Goal: Task Accomplishment & Management: Complete application form

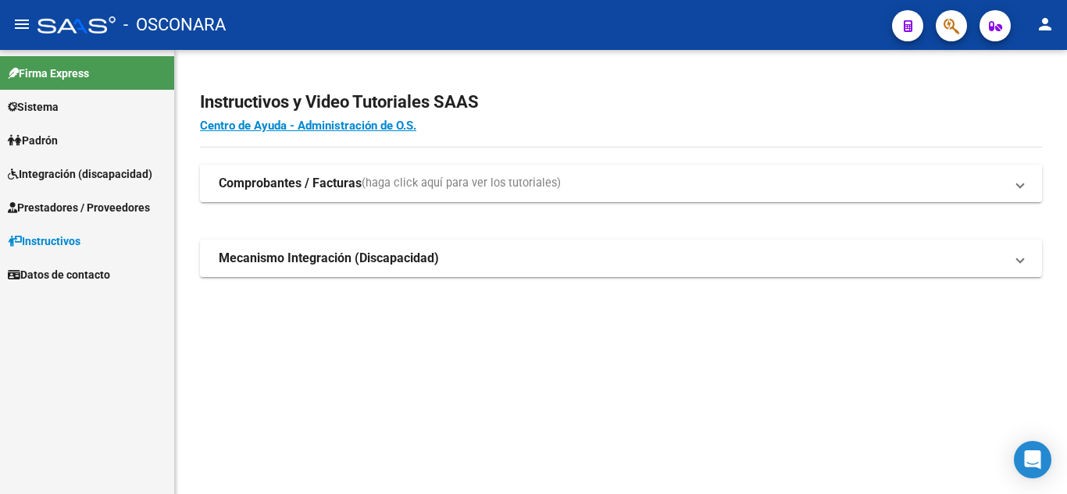
click at [55, 208] on span "Prestadores / Proveedores" at bounding box center [79, 207] width 142 height 17
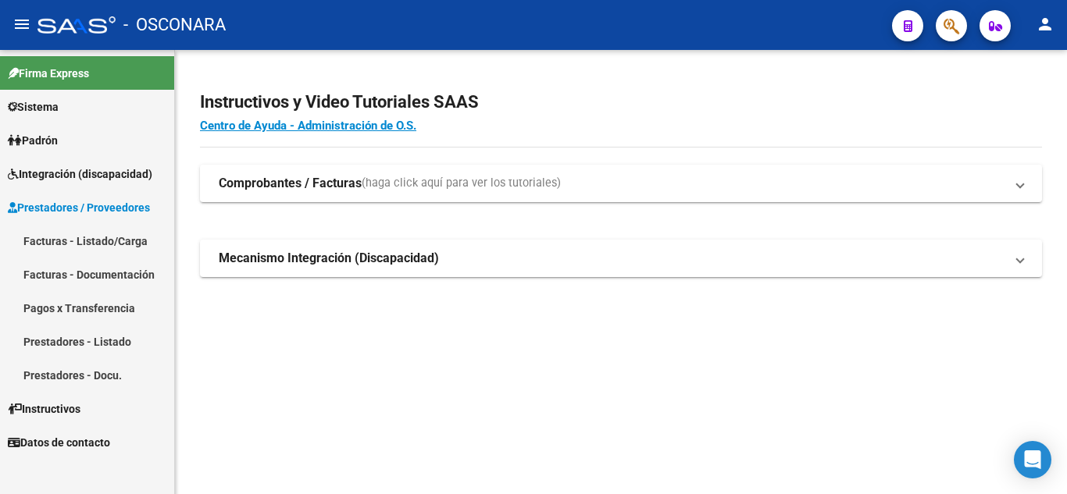
click at [86, 249] on link "Facturas - Listado/Carga" at bounding box center [87, 241] width 174 height 34
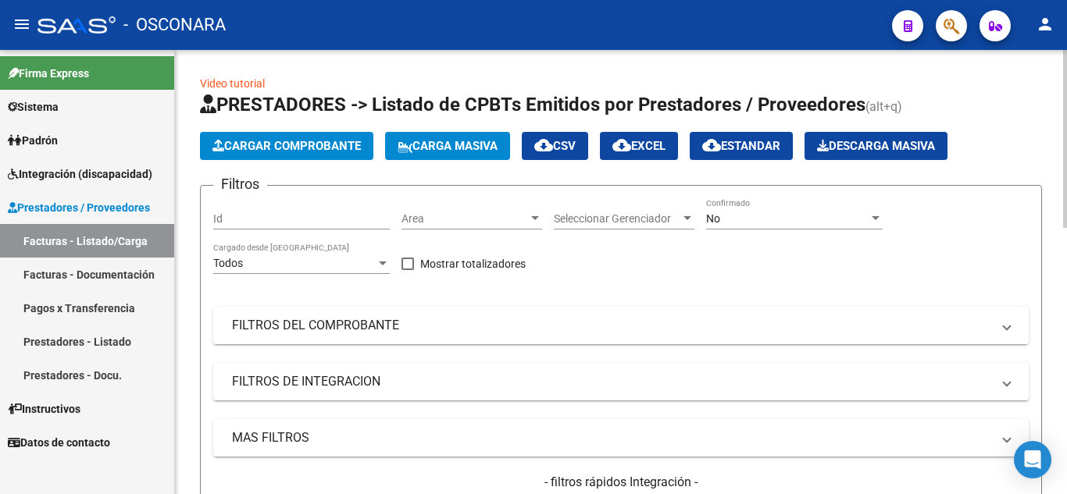
click at [275, 327] on mat-panel-title "FILTROS DEL COMPROBANTE" at bounding box center [611, 325] width 759 height 17
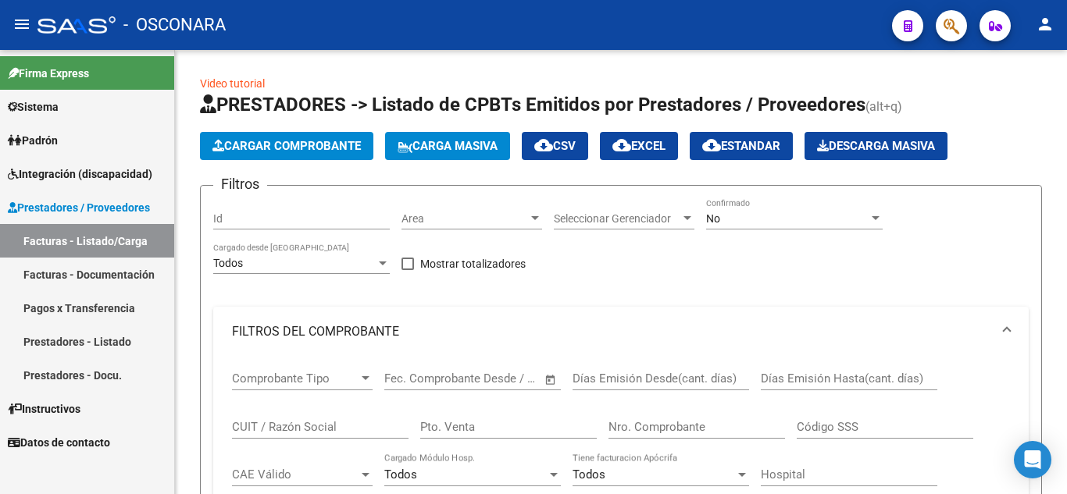
click at [124, 281] on link "Facturas - Documentación" at bounding box center [87, 275] width 174 height 34
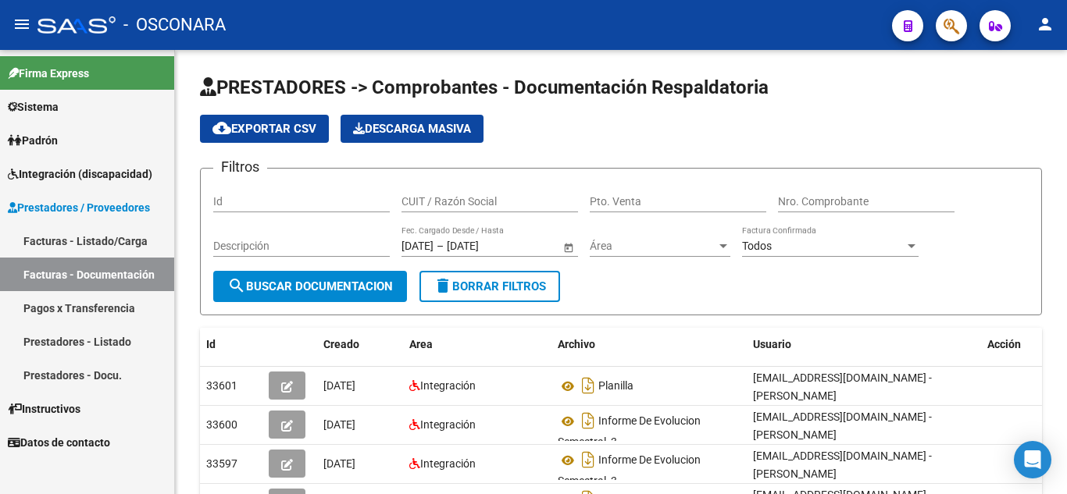
click at [137, 310] on link "Pagos x Transferencia" at bounding box center [87, 308] width 174 height 34
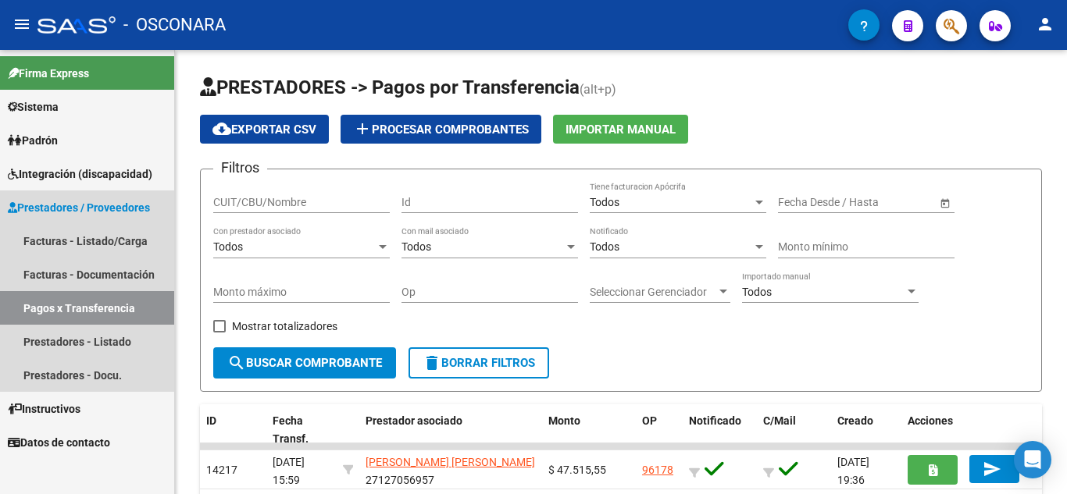
click at [122, 210] on span "Prestadores / Proveedores" at bounding box center [79, 207] width 142 height 17
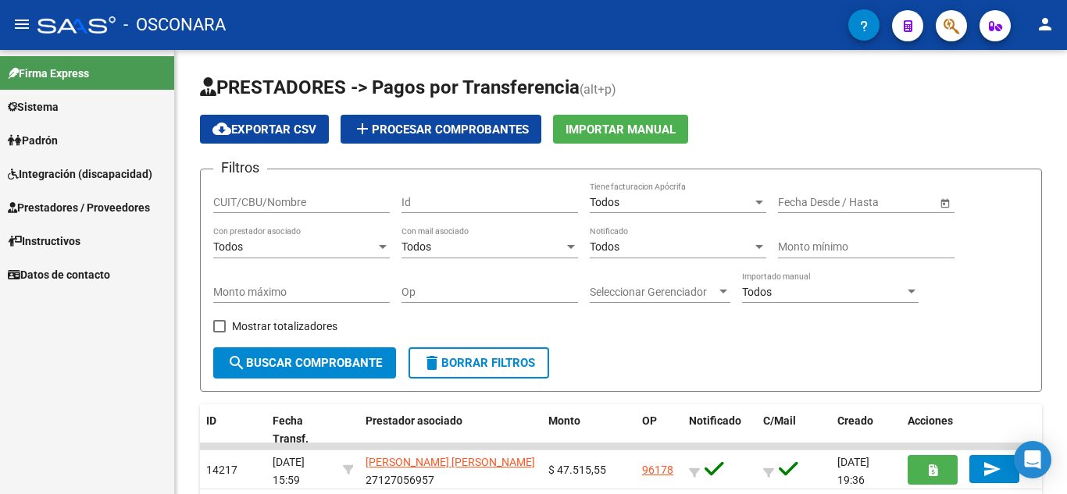
click at [105, 175] on span "Integración (discapacidad)" at bounding box center [80, 174] width 144 height 17
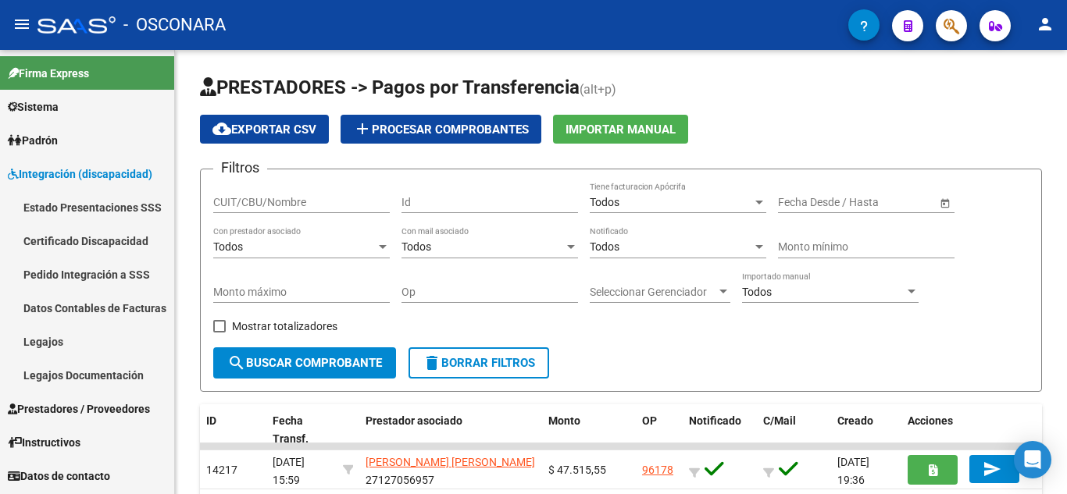
click at [80, 334] on link "Legajos" at bounding box center [87, 342] width 174 height 34
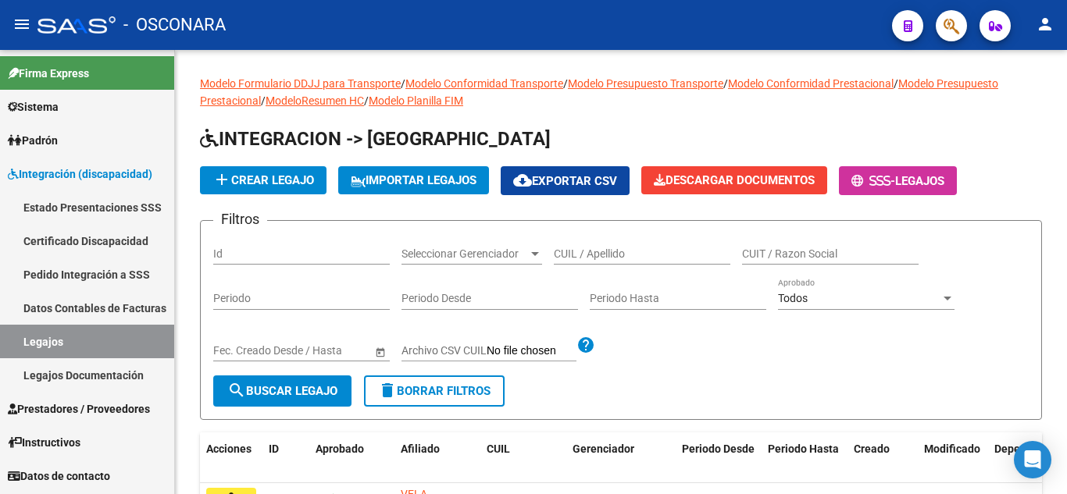
click at [105, 280] on link "Pedido Integración a SSS" at bounding box center [87, 275] width 174 height 34
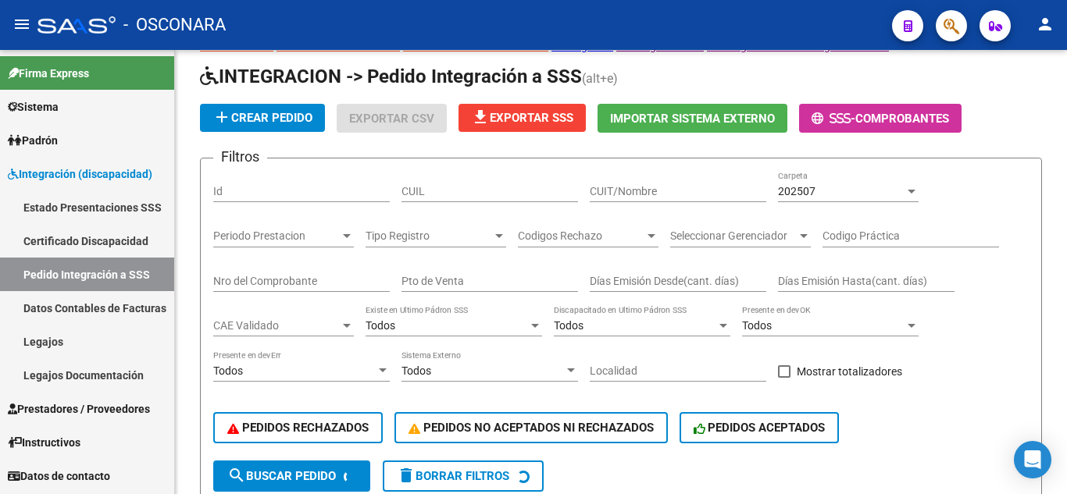
scroll to position [78, 0]
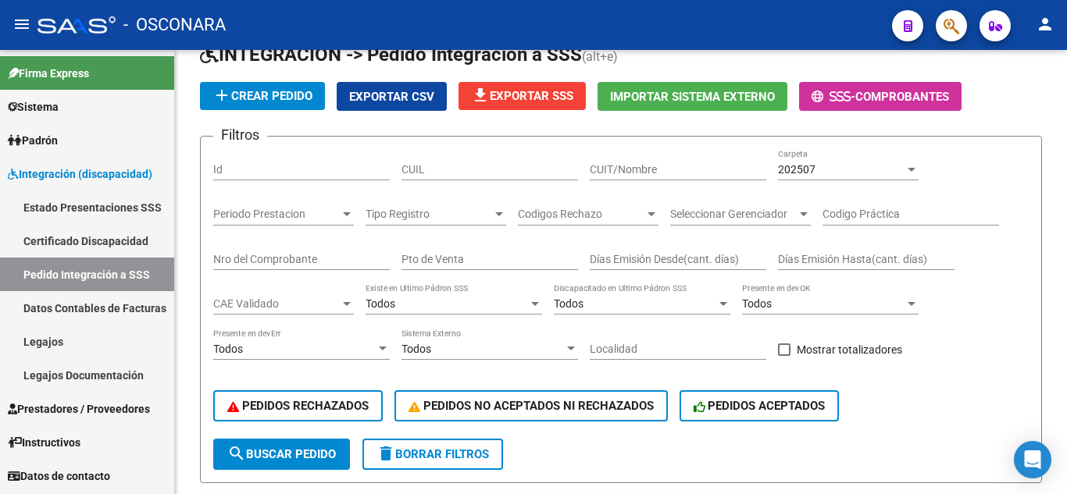
click at [107, 209] on link "Estado Presentaciones SSS" at bounding box center [87, 208] width 174 height 34
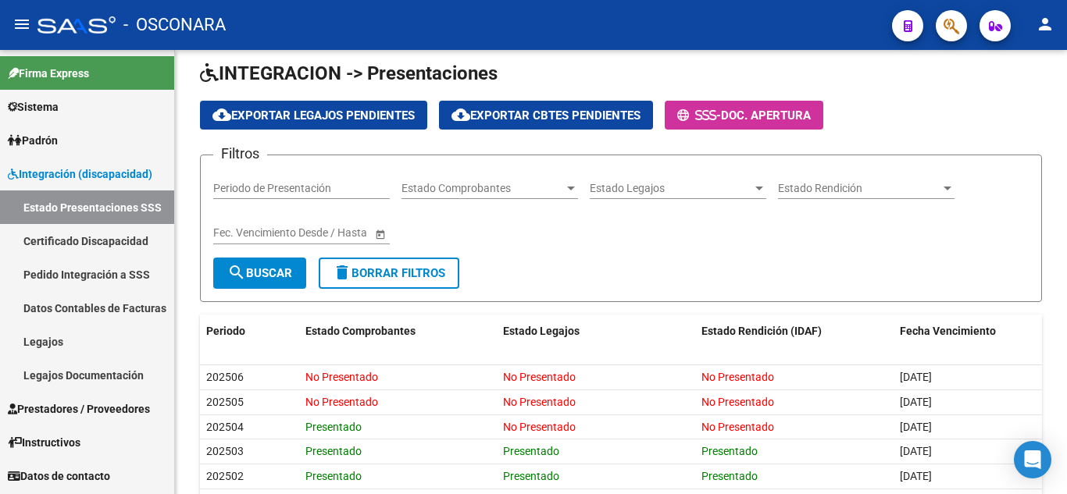
scroll to position [78, 0]
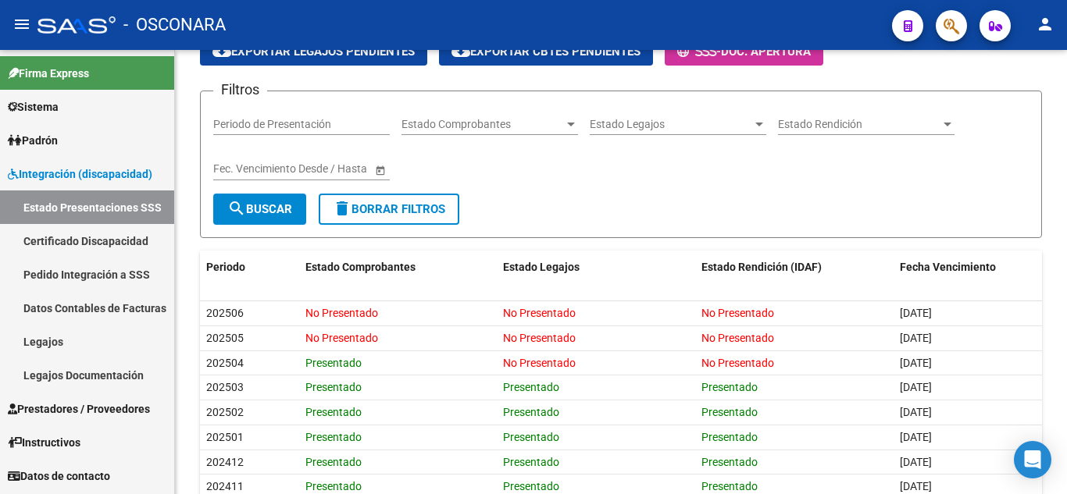
click at [82, 334] on link "Legajos" at bounding box center [87, 342] width 174 height 34
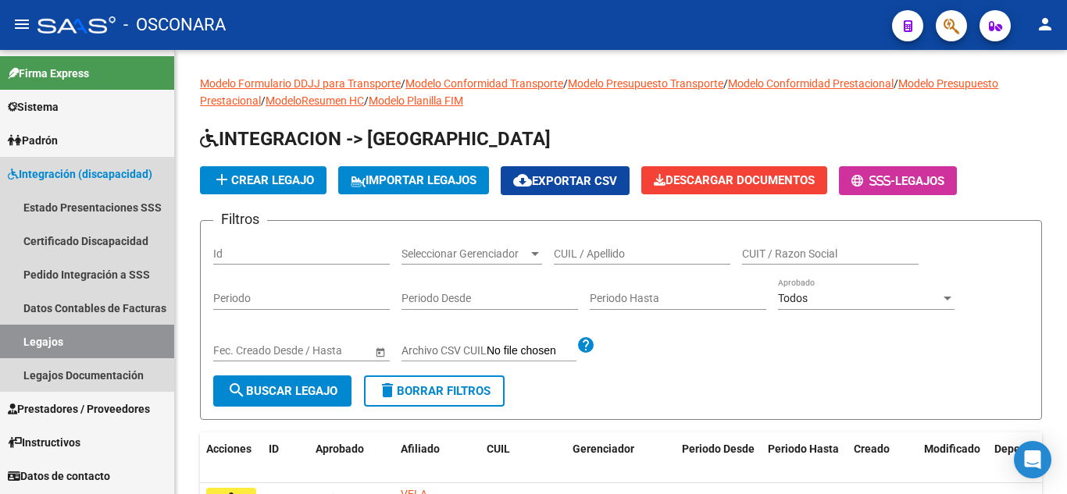
click at [90, 176] on span "Integración (discapacidad)" at bounding box center [80, 174] width 144 height 17
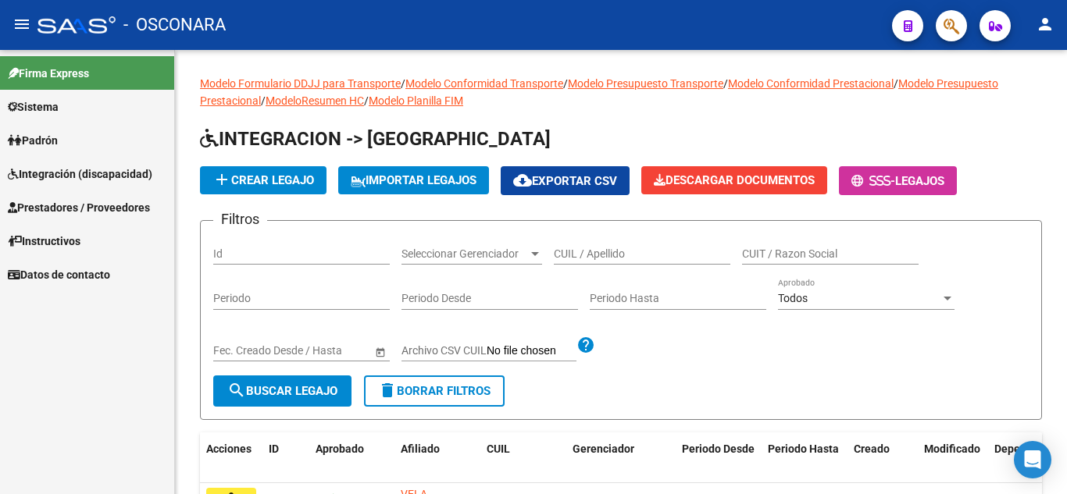
click at [98, 178] on span "Integración (discapacidad)" at bounding box center [80, 174] width 144 height 17
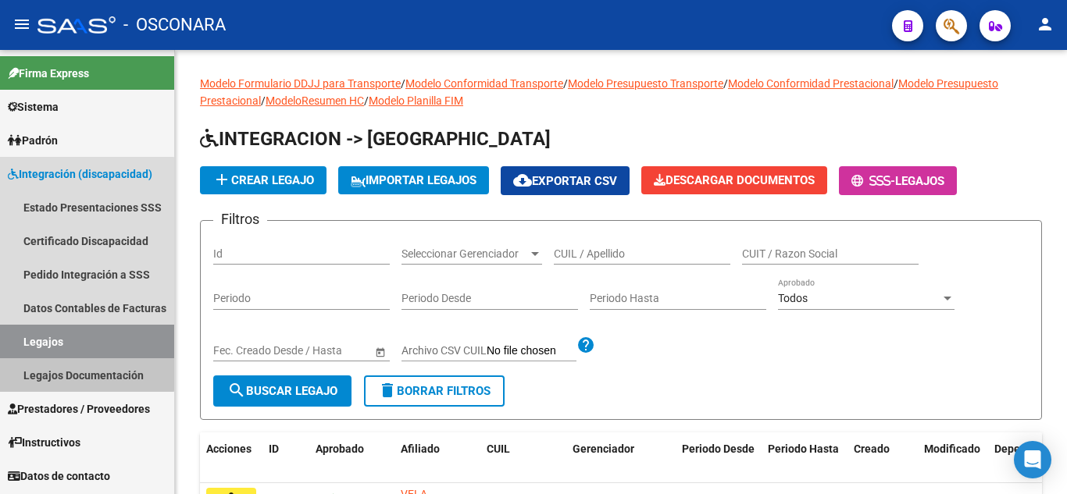
click at [77, 369] on link "Legajos Documentación" at bounding box center [87, 375] width 174 height 34
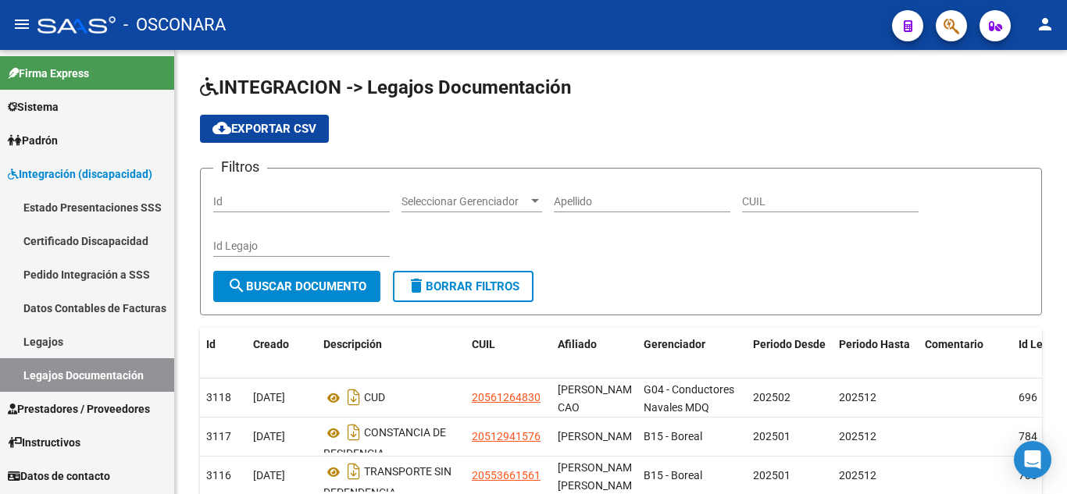
click at [83, 395] on link "Prestadores / Proveedores" at bounding box center [87, 409] width 174 height 34
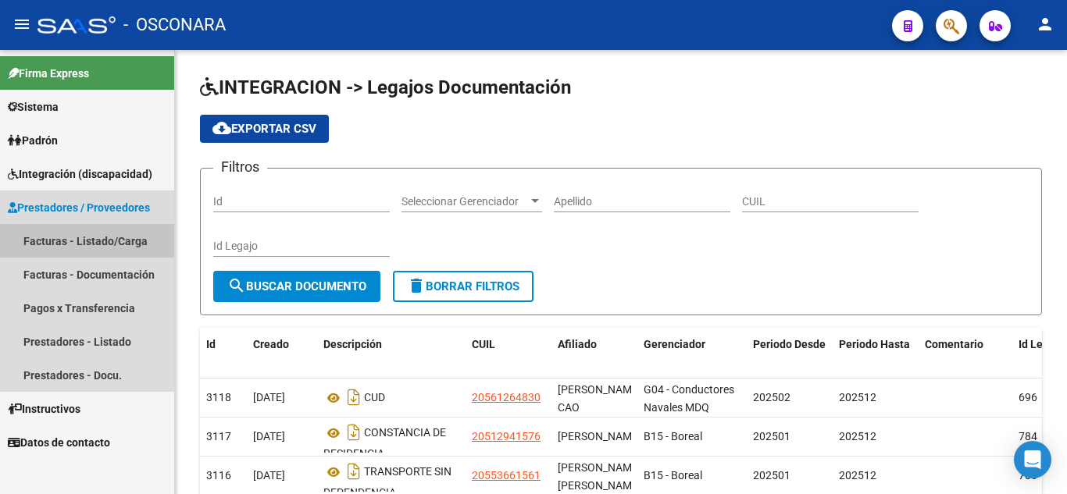
click at [99, 245] on link "Facturas - Listado/Carga" at bounding box center [87, 241] width 174 height 34
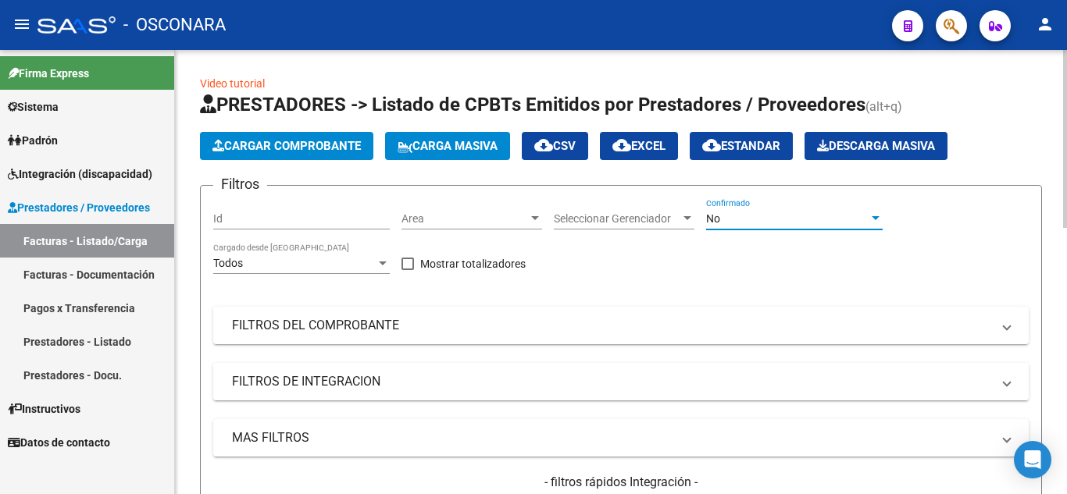
click at [730, 215] on div "No" at bounding box center [787, 218] width 162 height 13
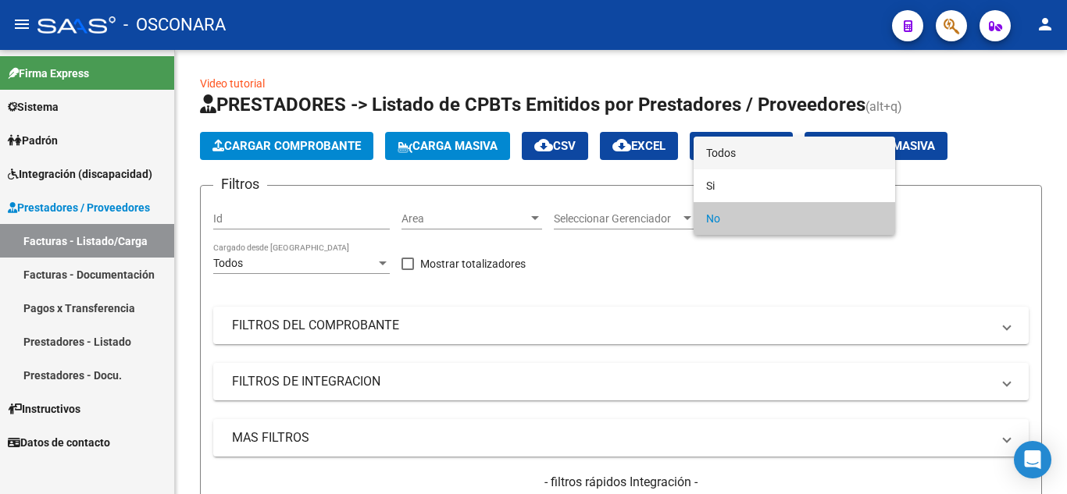
click at [744, 157] on span "Todos" at bounding box center [794, 153] width 176 height 33
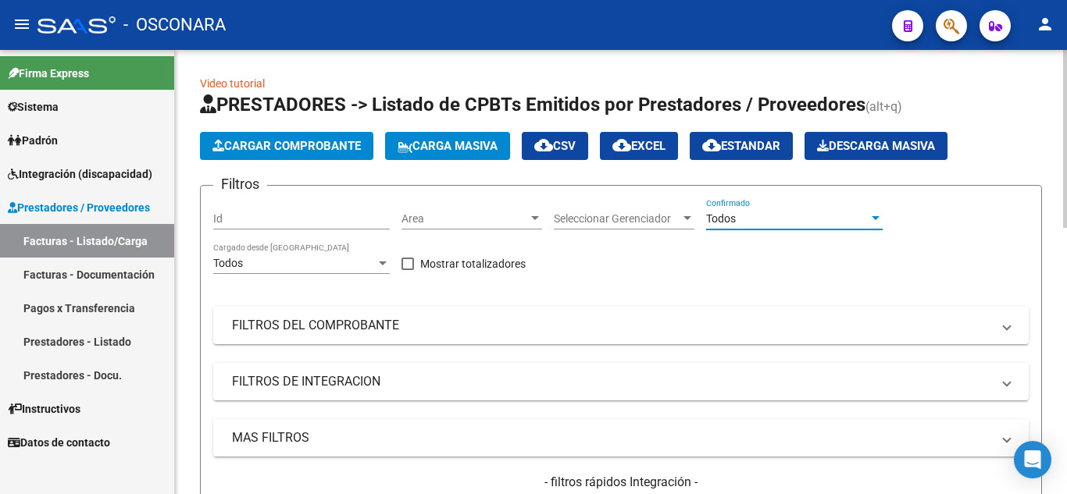
click at [354, 430] on mat-panel-title "MAS FILTROS" at bounding box center [611, 438] width 759 height 17
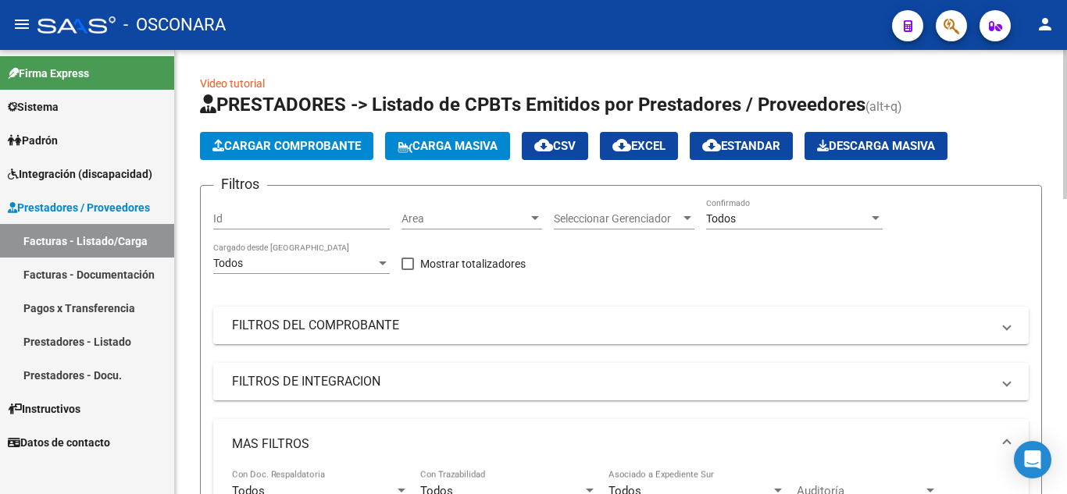
click at [383, 380] on mat-panel-title "FILTROS DE INTEGRACION" at bounding box center [611, 381] width 759 height 17
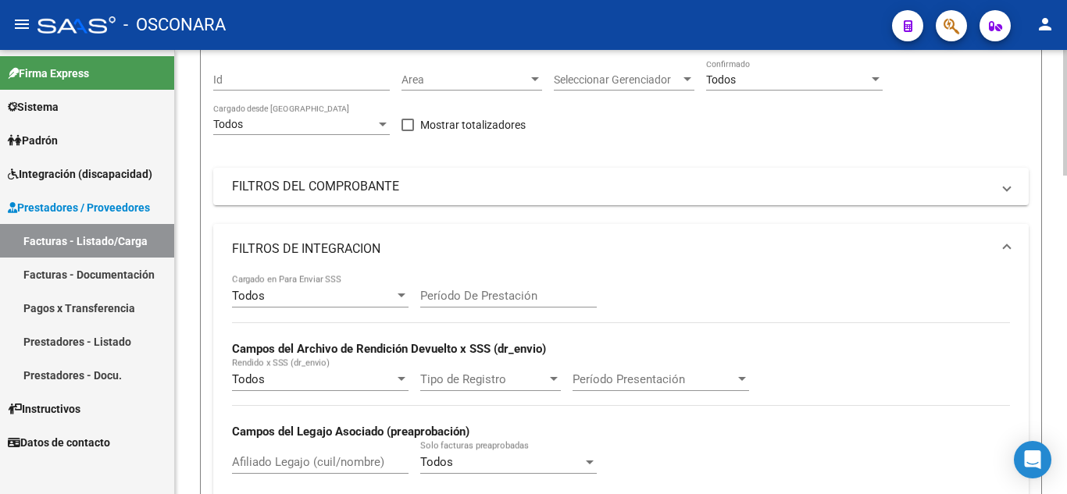
scroll to position [234, 0]
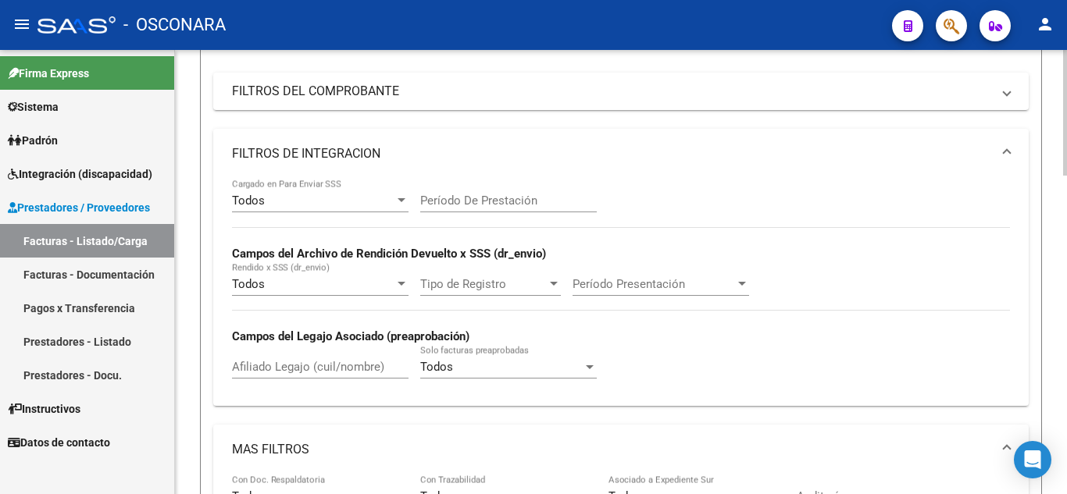
click at [348, 370] on input "Afiliado Legajo (cuil/nombre)" at bounding box center [320, 367] width 176 height 14
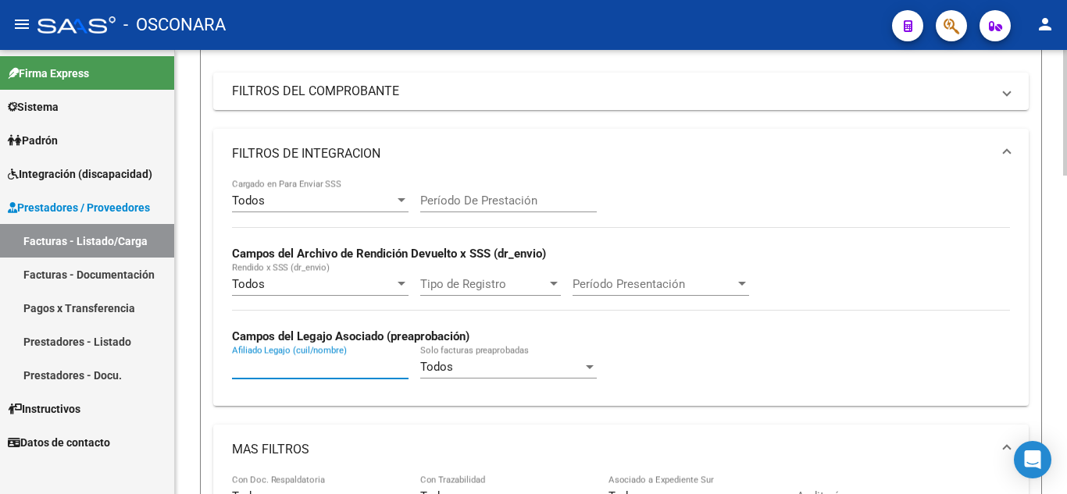
paste input "20534300388"
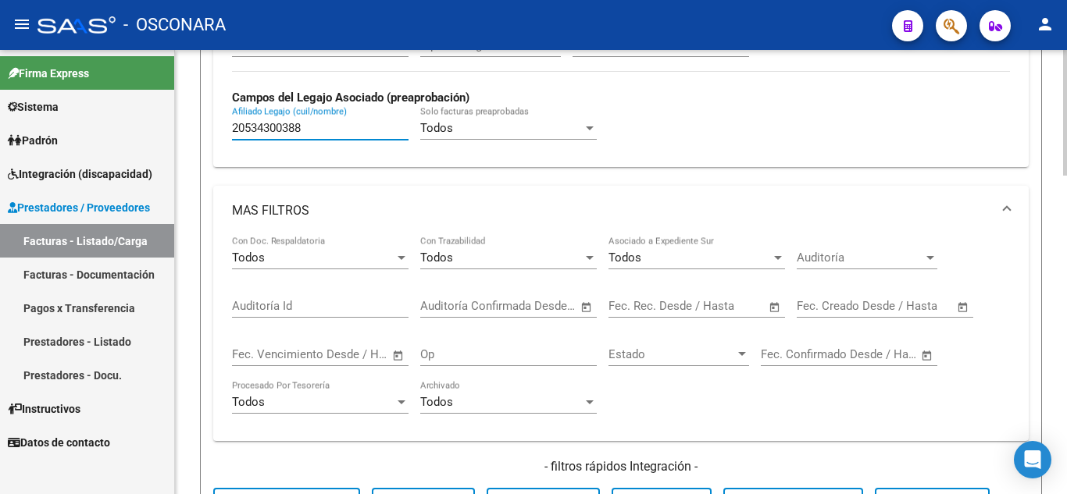
scroll to position [547, 0]
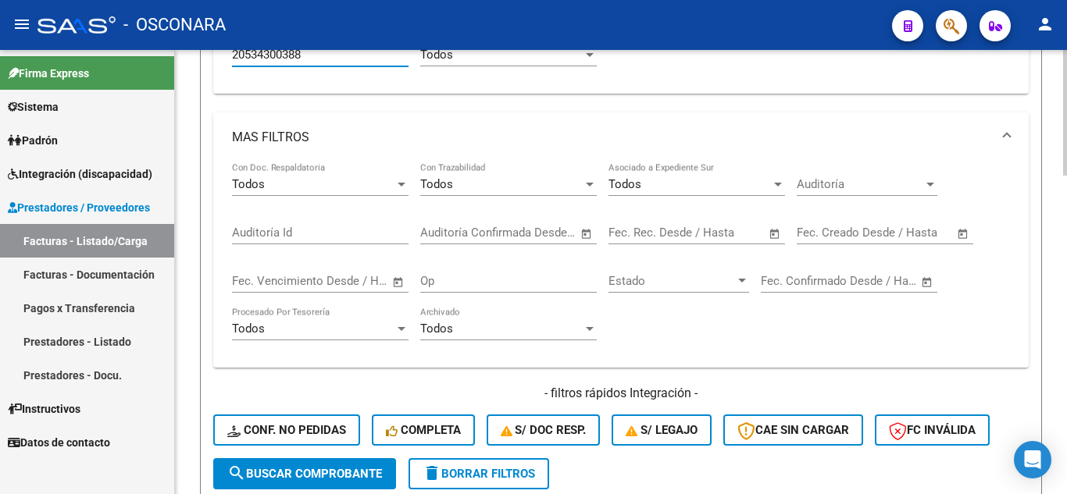
type input "20534300388"
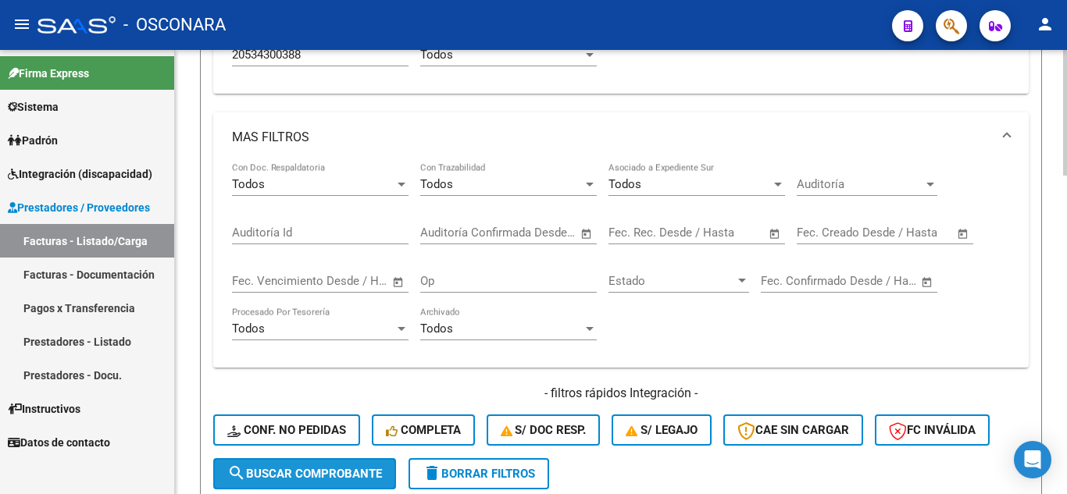
click at [335, 476] on span "search Buscar Comprobante" at bounding box center [304, 474] width 155 height 14
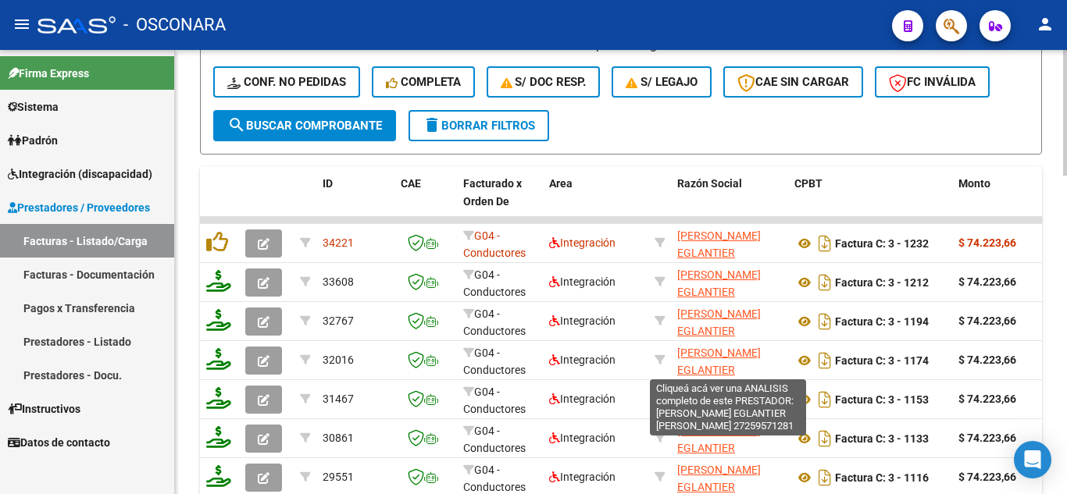
scroll to position [937, 0]
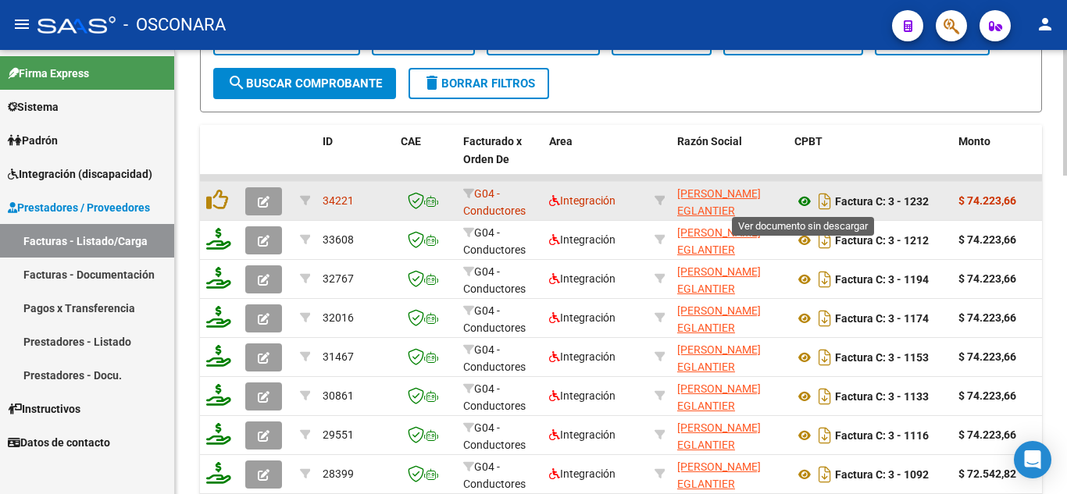
click at [809, 201] on icon at bounding box center [804, 201] width 20 height 19
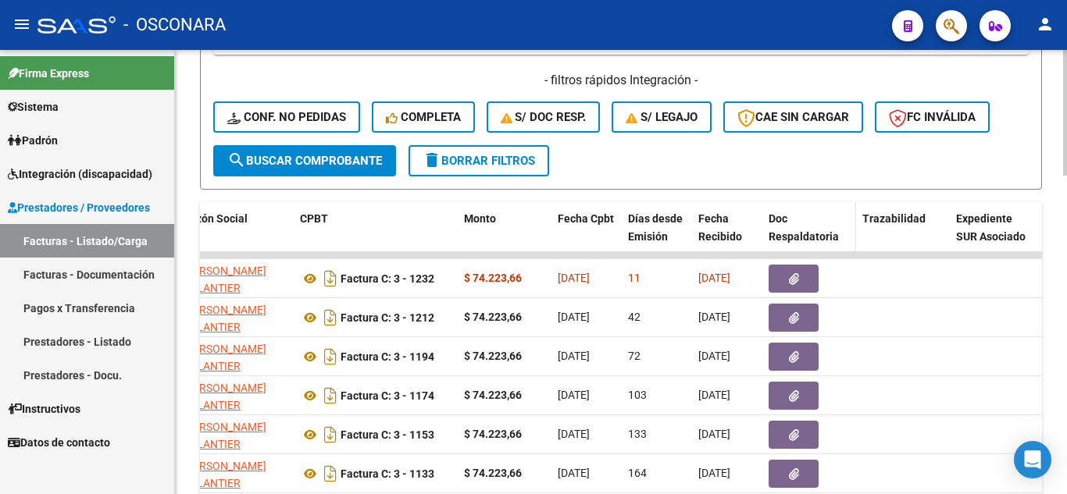
scroll to position [859, 0]
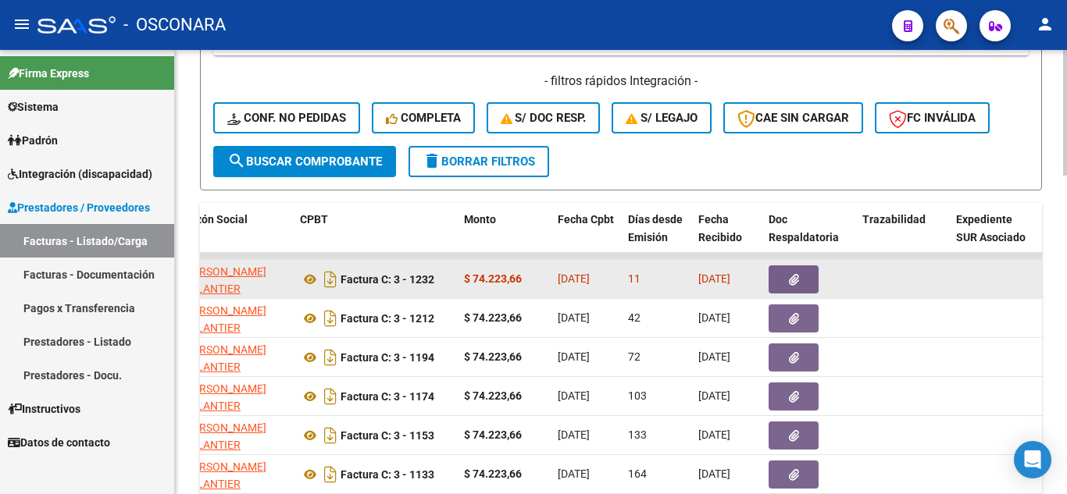
click at [789, 275] on icon "button" at bounding box center [794, 280] width 10 height 12
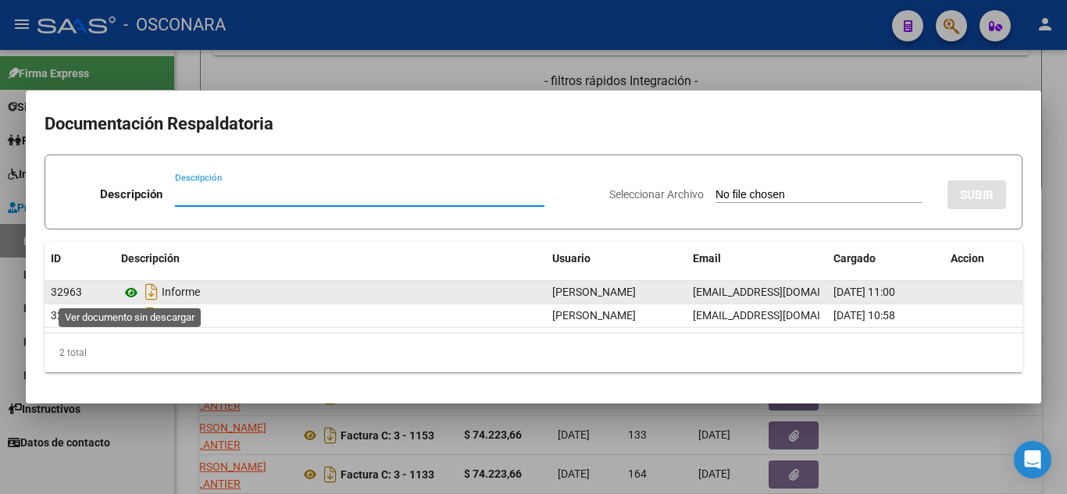
click at [135, 295] on icon at bounding box center [131, 292] width 20 height 19
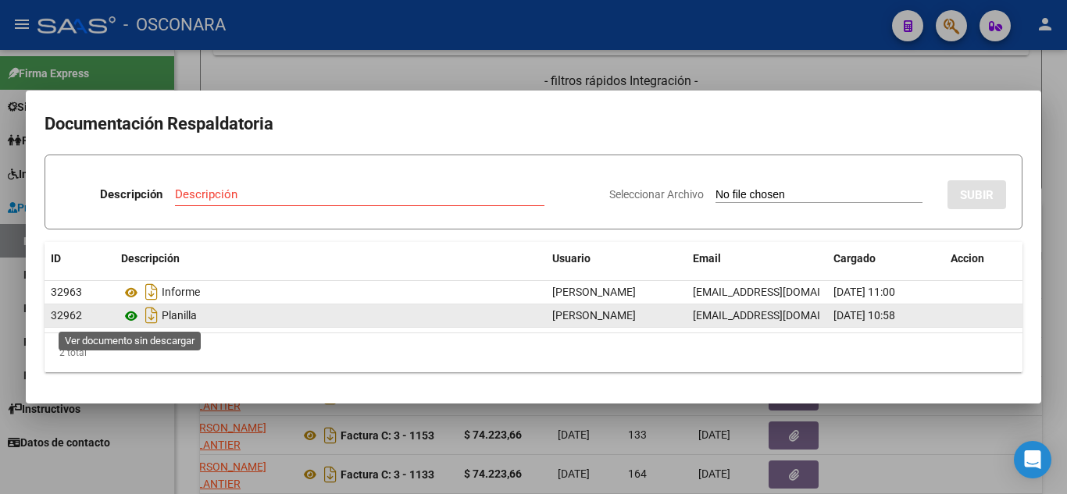
click at [127, 314] on icon at bounding box center [131, 316] width 20 height 19
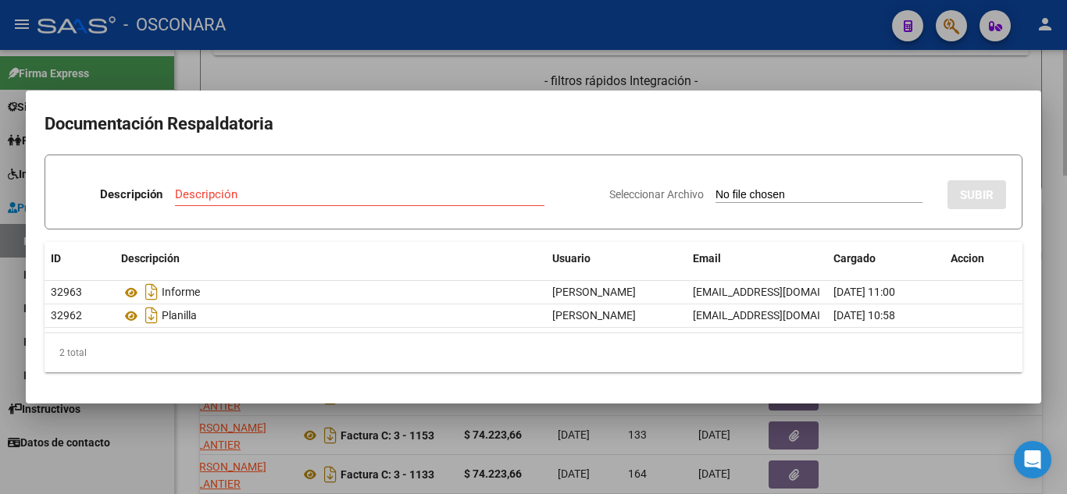
click at [763, 44] on div at bounding box center [533, 247] width 1067 height 494
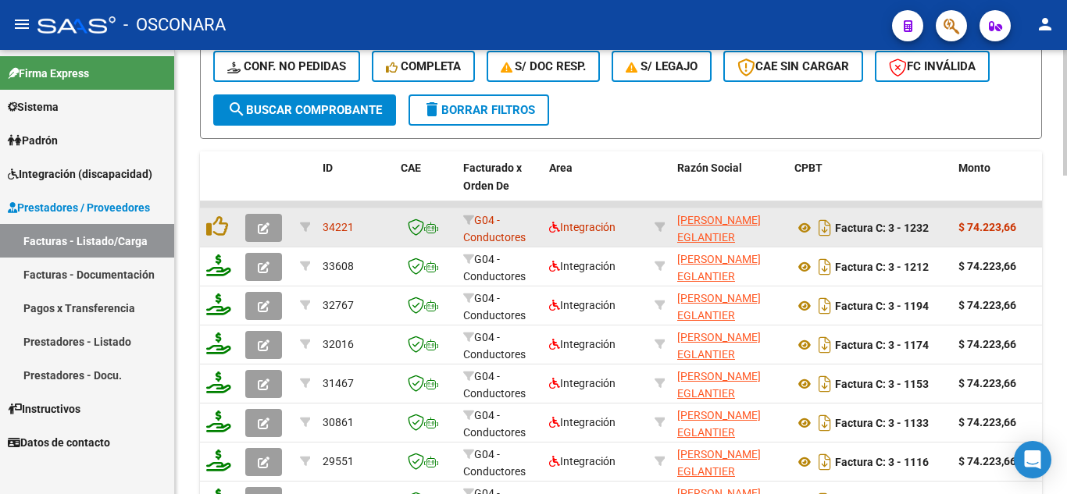
scroll to position [888, 0]
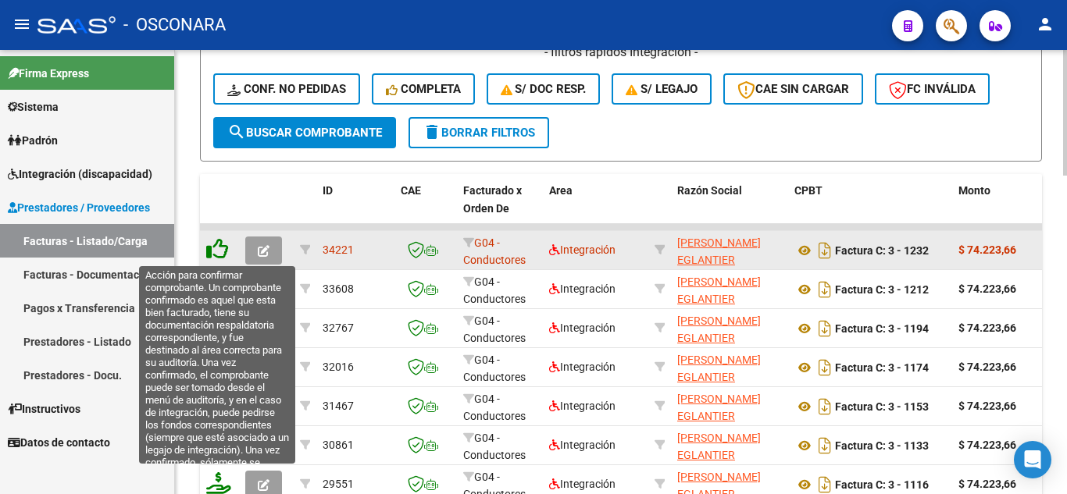
click at [217, 251] on icon at bounding box center [217, 249] width 22 height 22
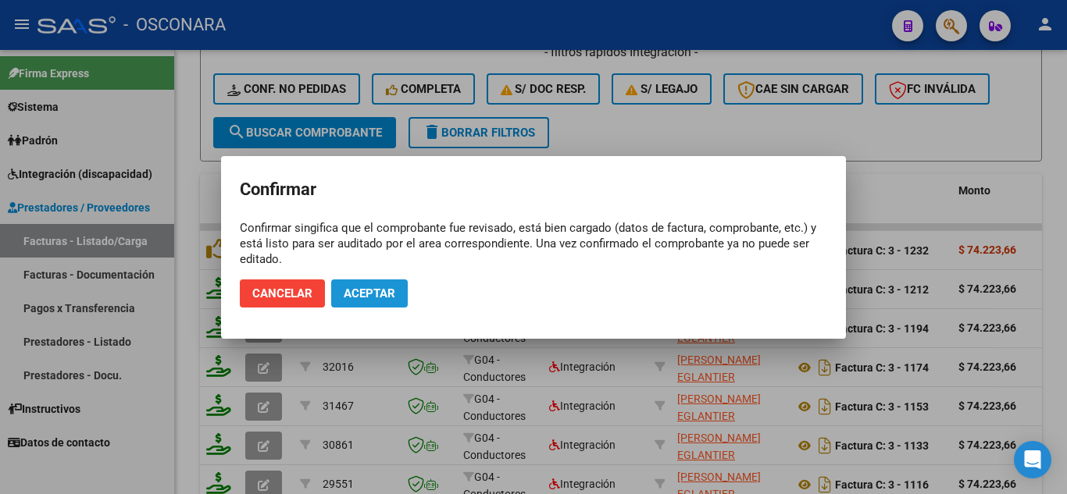
click at [381, 294] on span "Aceptar" at bounding box center [370, 294] width 52 height 14
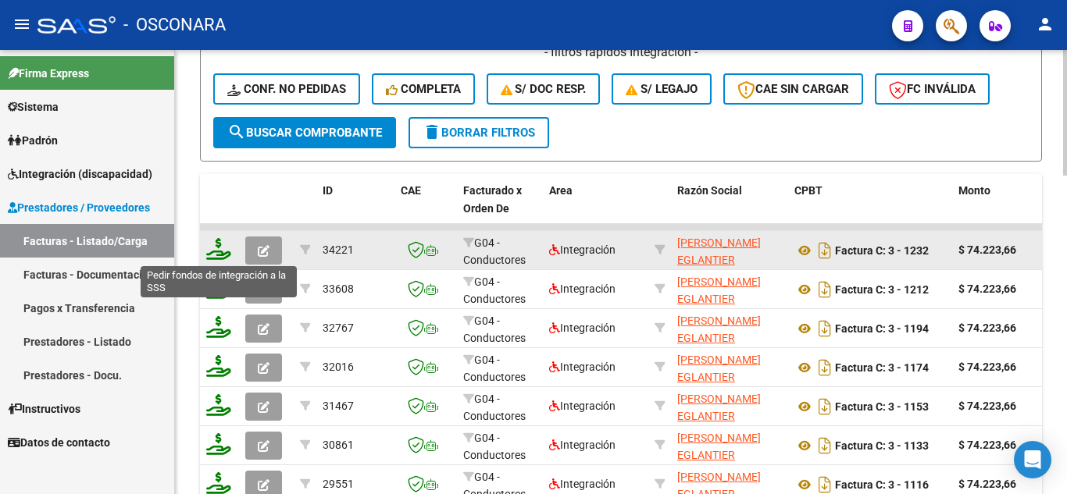
click at [227, 255] on icon at bounding box center [218, 249] width 25 height 22
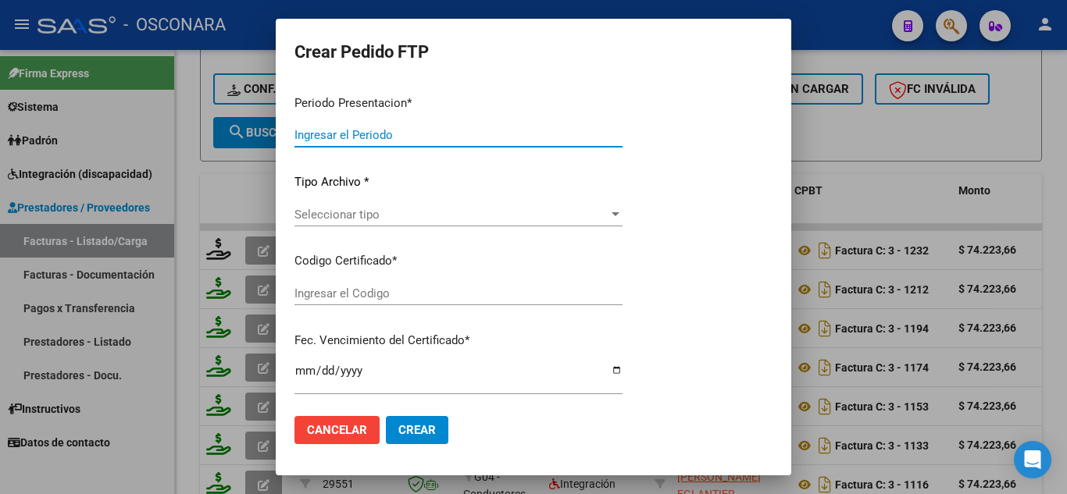
type input "202507"
type input "$ 74.223,66"
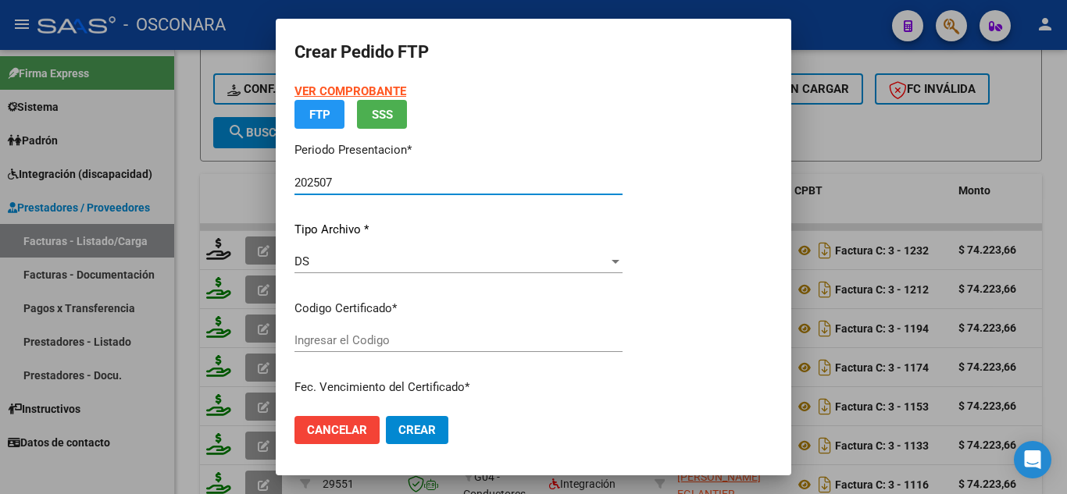
type input "ARG02000534300382022022320270223ERI266"
type input "[DATE]"
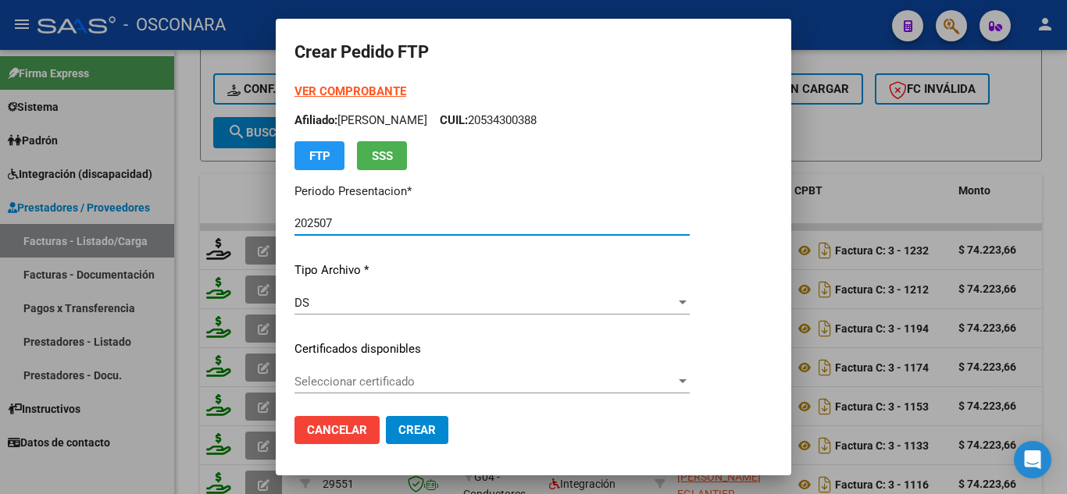
click at [390, 381] on span "Seleccionar certificado" at bounding box center [484, 382] width 381 height 14
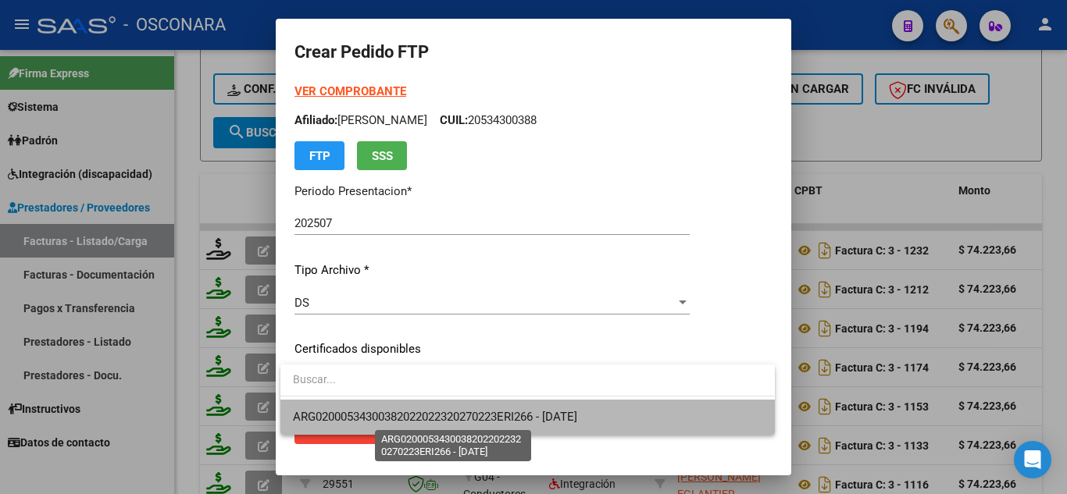
click at [419, 410] on span "ARG02000534300382022022320270223ERI266 - [DATE]" at bounding box center [435, 417] width 284 height 14
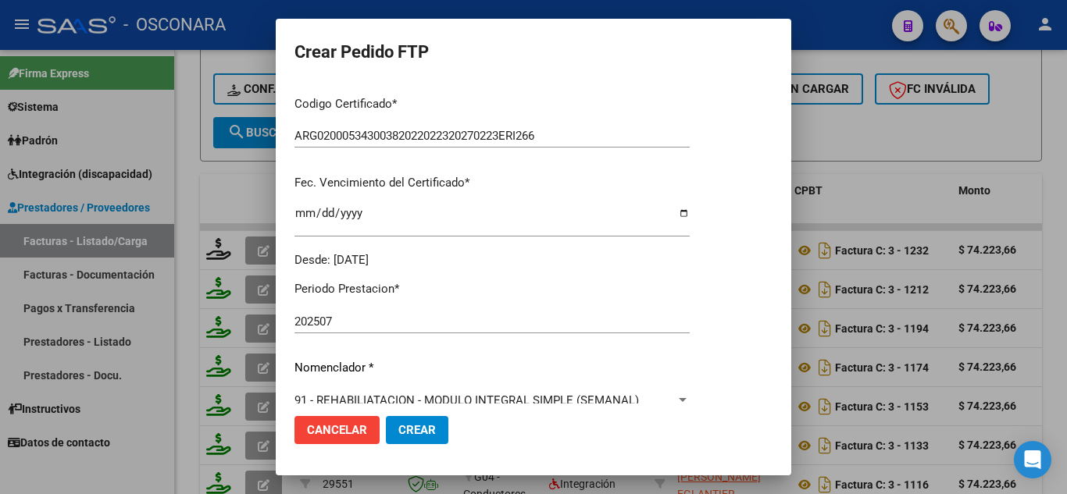
scroll to position [469, 0]
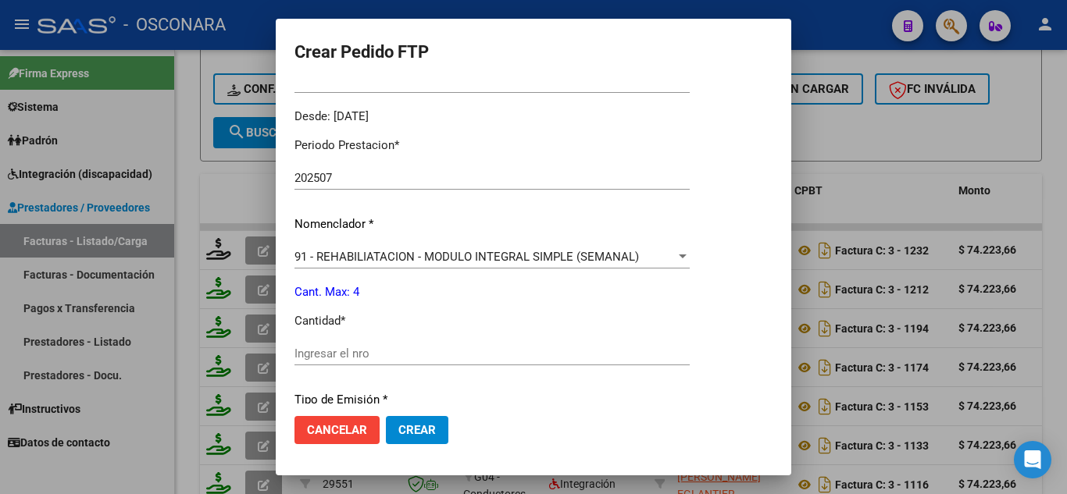
click at [347, 338] on div "Periodo Prestacion * 202507 Ingresar el Periodo Prestacion Nomenclador * 91 - R…" at bounding box center [491, 371] width 395 height 492
click at [342, 362] on div "Ingresar el nro" at bounding box center [491, 353] width 395 height 23
type input "4"
click at [430, 436] on span "Crear" at bounding box center [416, 430] width 37 height 14
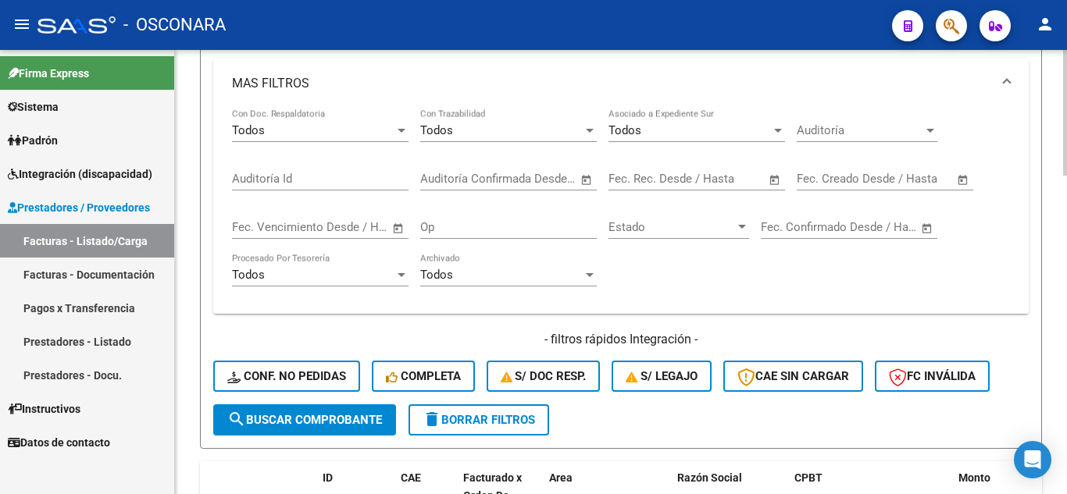
scroll to position [419, 0]
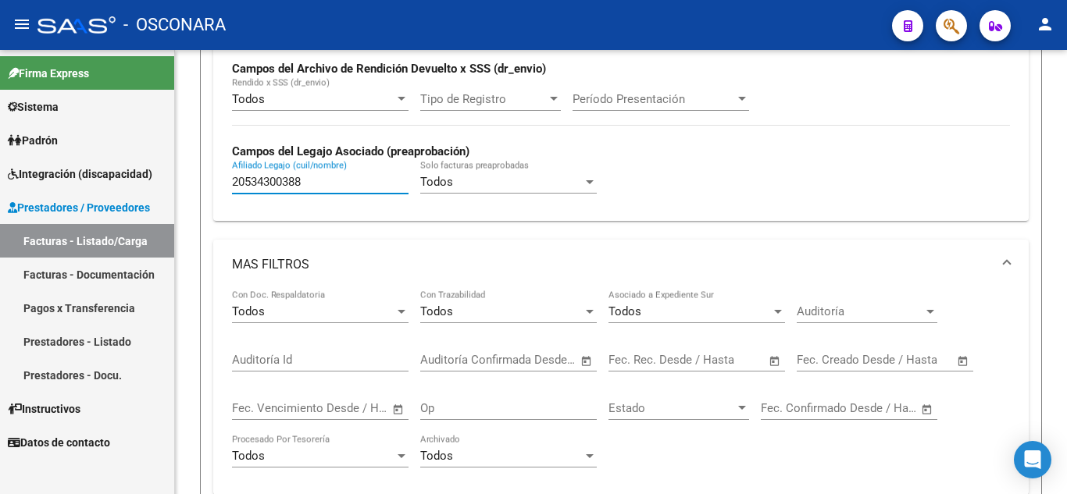
drag, startPoint x: 315, startPoint y: 177, endPoint x: 141, endPoint y: 162, distance: 174.8
click at [141, 166] on mat-sidenav-container "Firma Express Sistema Usuarios Todos los Usuarios Padrón Análisis Afiliado Inte…" at bounding box center [533, 272] width 1067 height 444
paste input "27560330397"
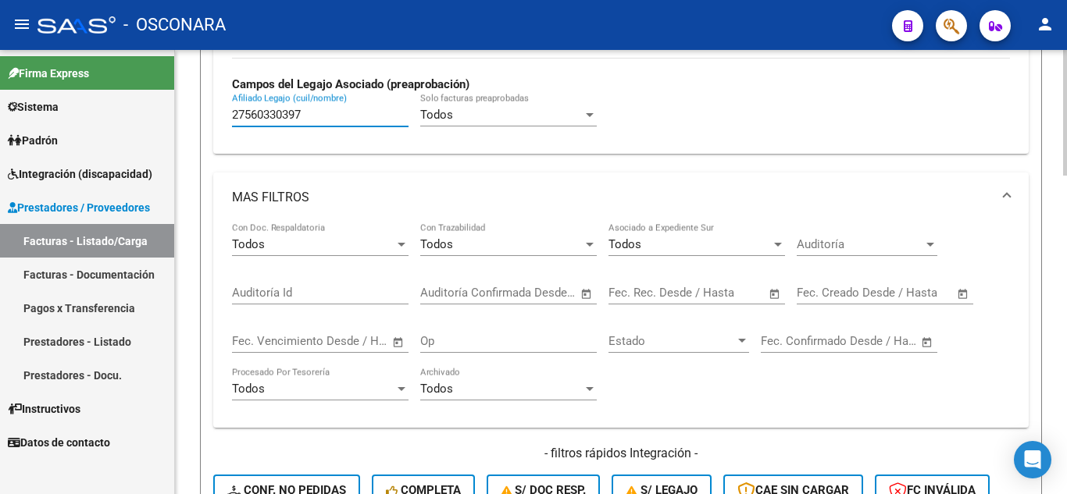
scroll to position [654, 0]
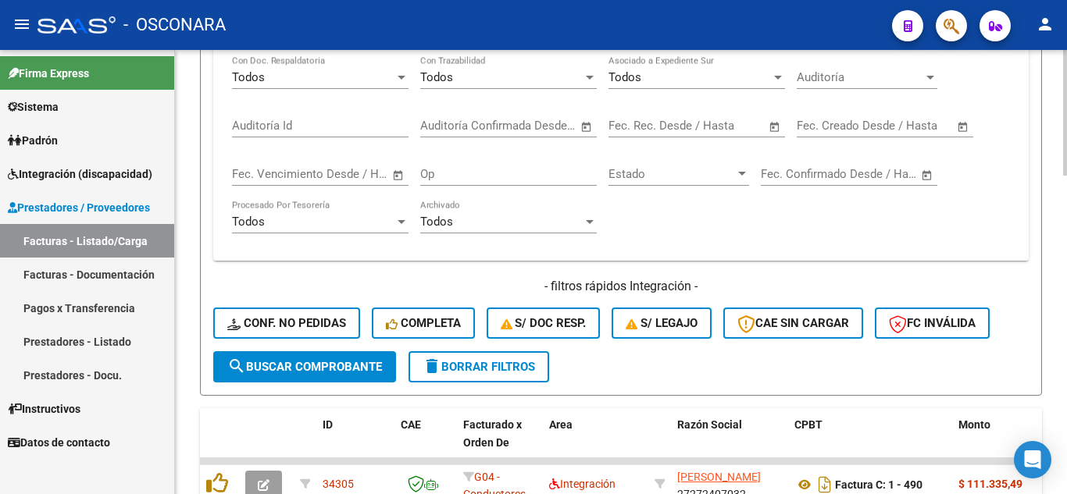
type input "27560330397"
click at [298, 369] on span "search Buscar Comprobante" at bounding box center [304, 367] width 155 height 14
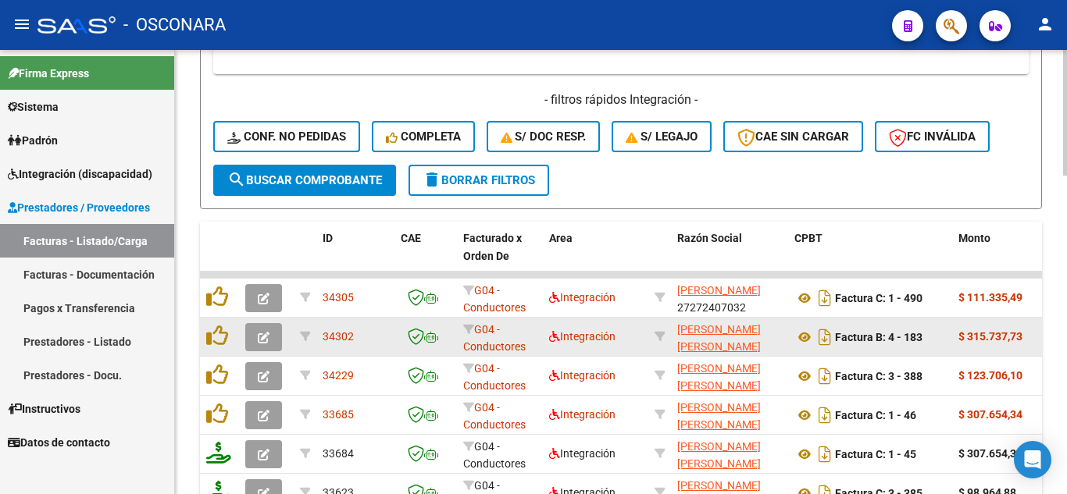
scroll to position [888, 0]
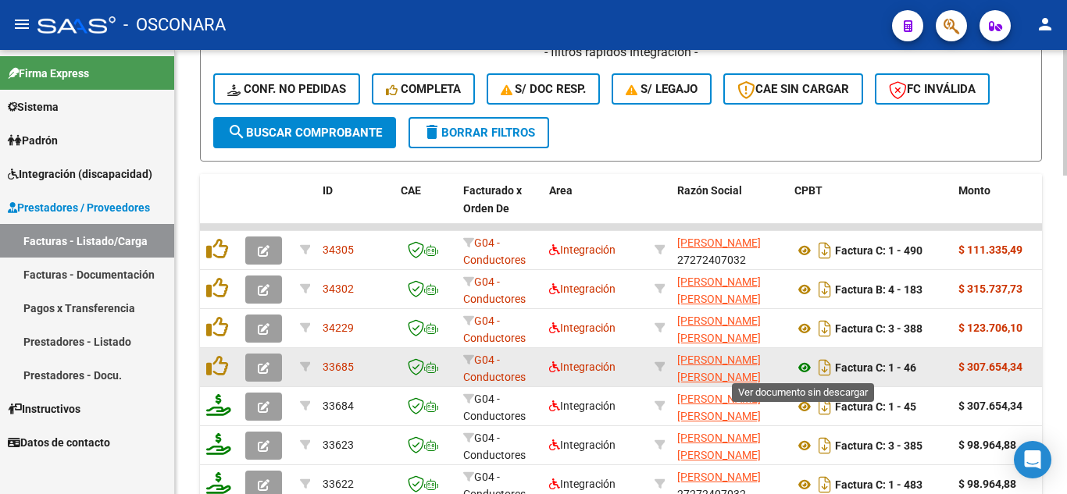
click at [805, 362] on icon at bounding box center [804, 367] width 20 height 19
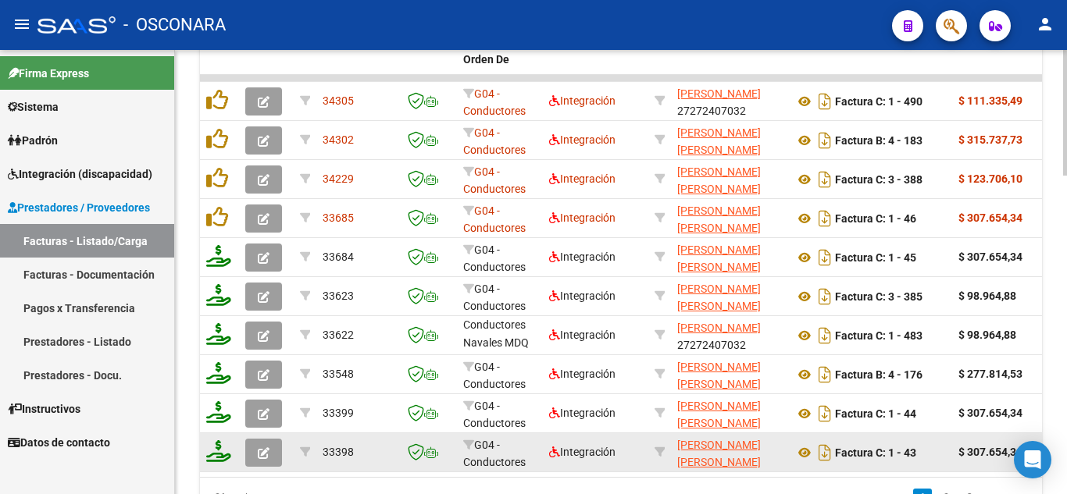
scroll to position [1122, 0]
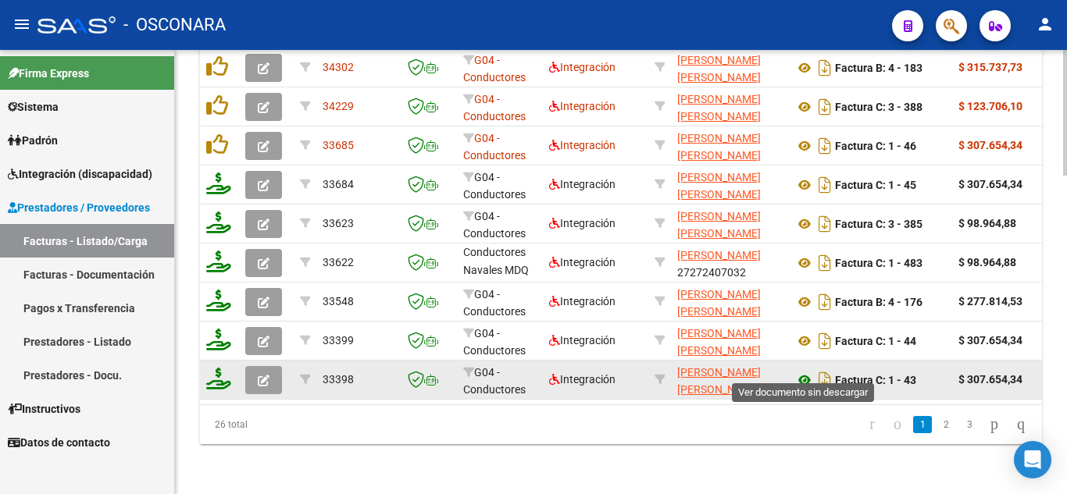
click at [800, 371] on icon at bounding box center [804, 380] width 20 height 19
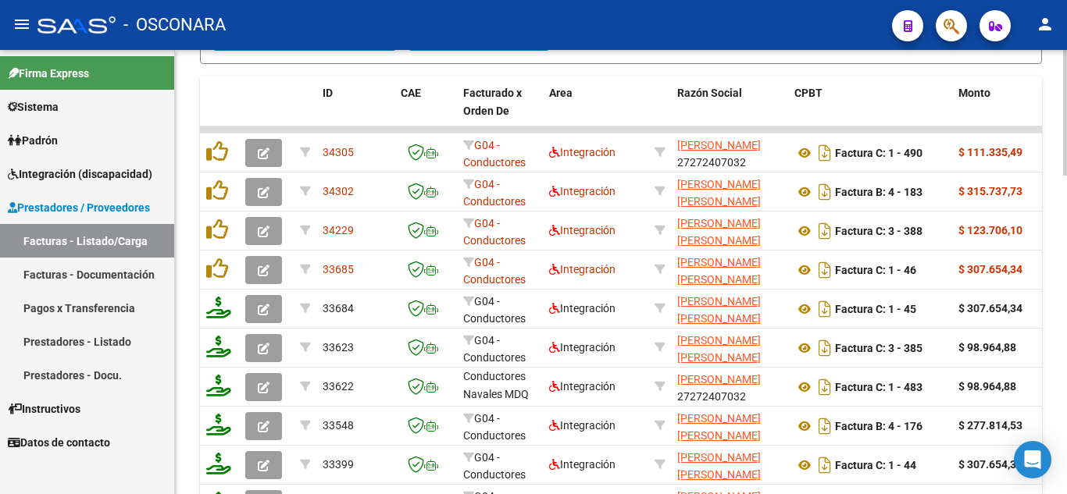
scroll to position [888, 0]
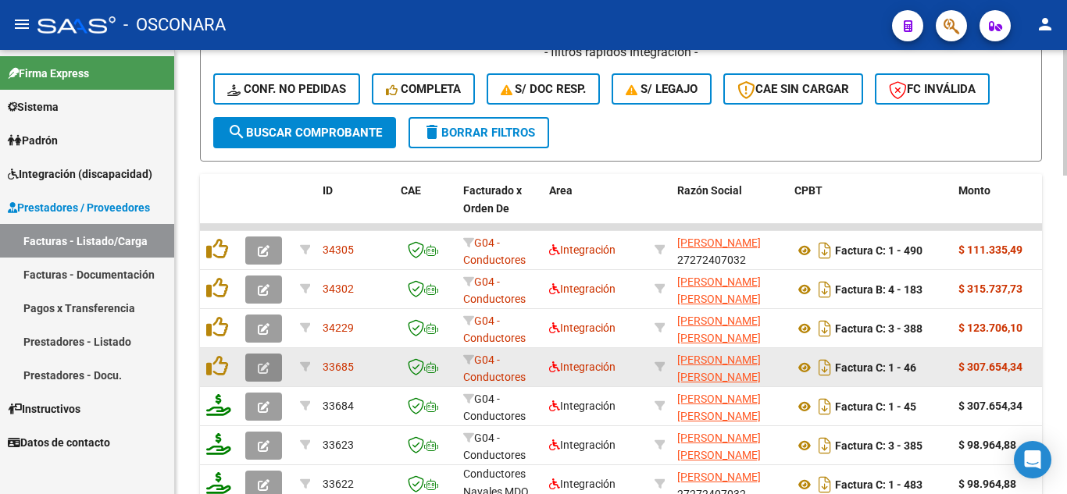
click at [274, 365] on button "button" at bounding box center [263, 368] width 37 height 28
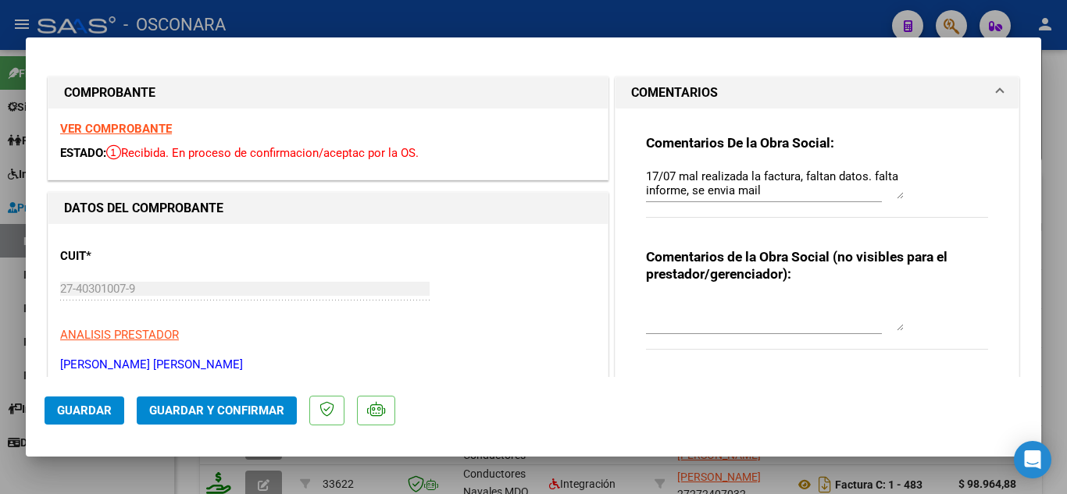
click at [765, 190] on textarea "17/07 mal realizada la factura, faltan datos. falta informe, se envia mail" at bounding box center [775, 183] width 258 height 31
type textarea "17/07 mal realizada la factura, faltan datos. falta informe, se envia mail /12/…"
click at [75, 419] on button "Guardar" at bounding box center [85, 411] width 80 height 28
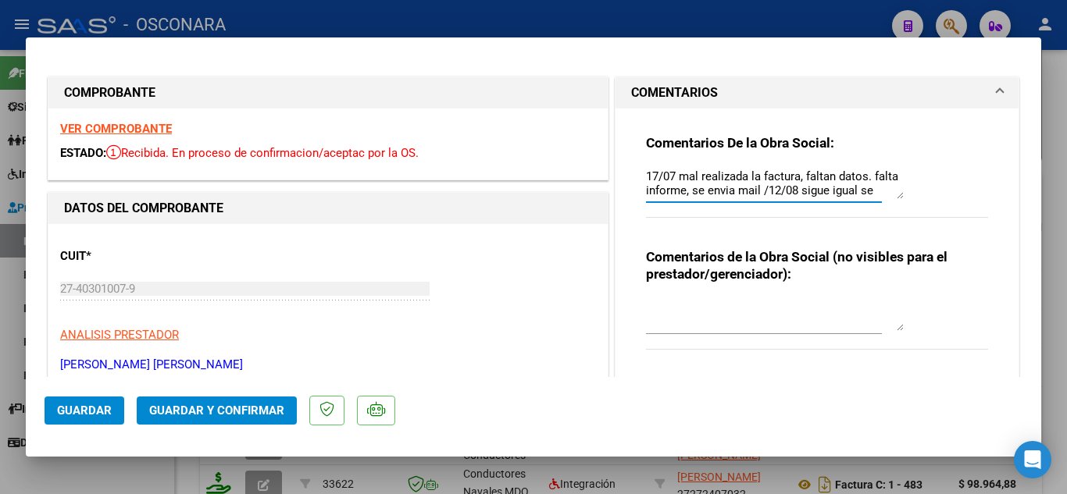
drag, startPoint x: 754, startPoint y: 190, endPoint x: 630, endPoint y: 132, distance: 136.3
click at [634, 132] on div "Comentarios De la Obra Social: 17/07 mal realizada la factura, faltan datos. fa…" at bounding box center [816, 244] width 365 height 270
click at [107, 408] on span "Guardar" at bounding box center [84, 411] width 55 height 14
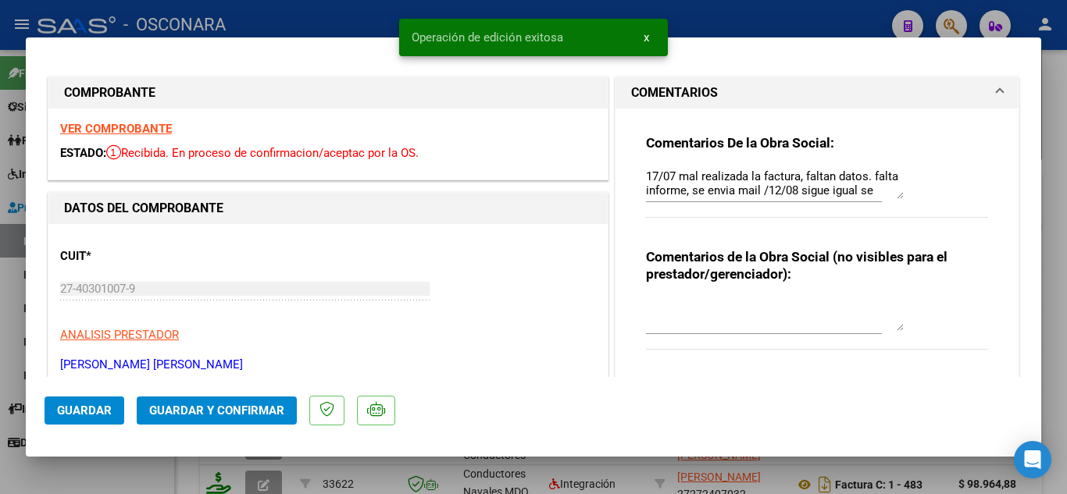
click at [1062, 252] on div at bounding box center [533, 247] width 1067 height 494
type input "$ 0,00"
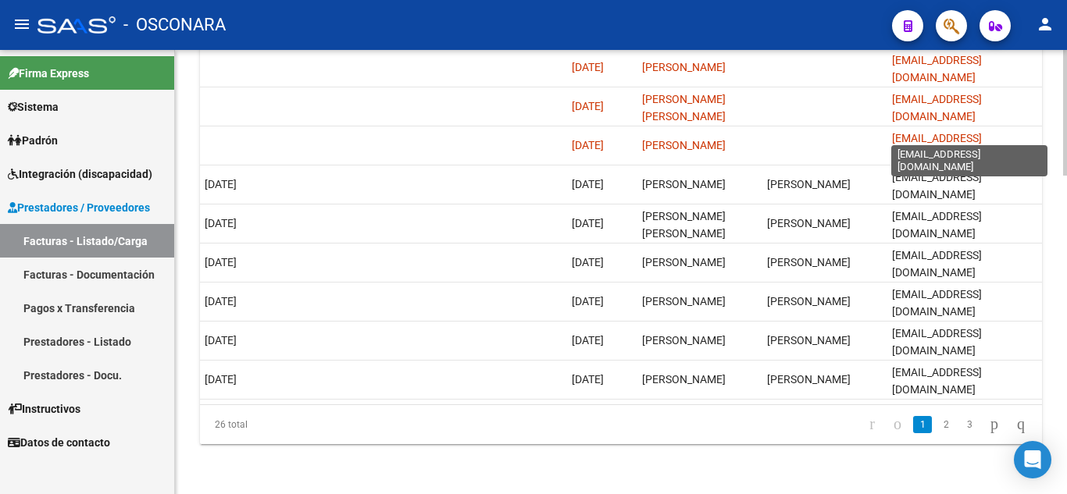
scroll to position [0, 12]
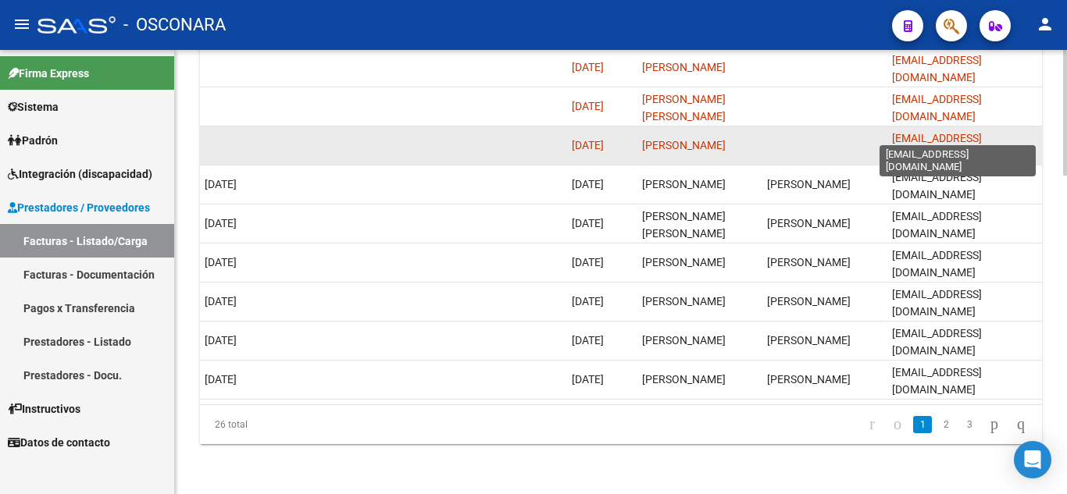
drag, startPoint x: 886, startPoint y: 135, endPoint x: 1032, endPoint y: 128, distance: 146.2
click at [1032, 128] on datatable-body-cell "[EMAIL_ADDRESS][DOMAIN_NAME]" at bounding box center [964, 146] width 156 height 38
copy span "[EMAIL_ADDRESS][DOMAIN_NAME]"
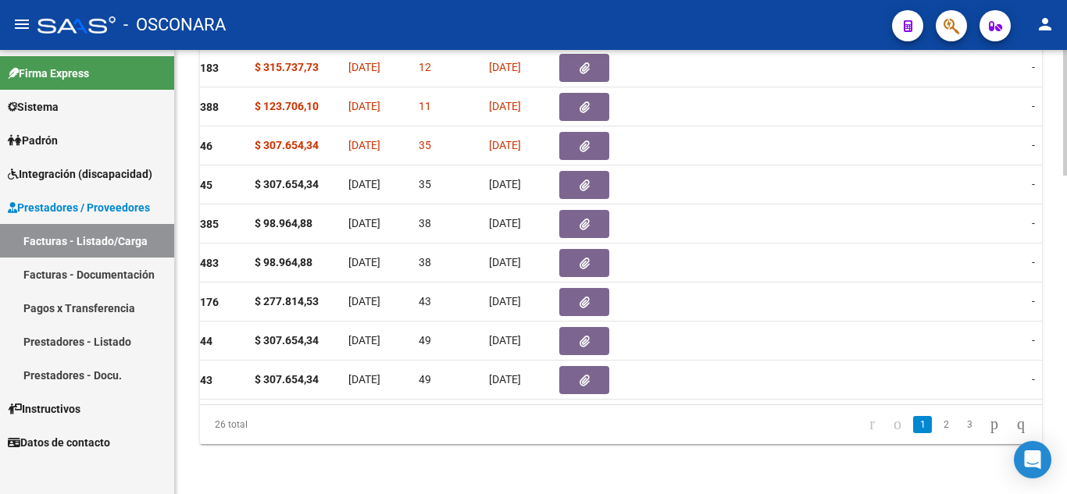
scroll to position [0, 630]
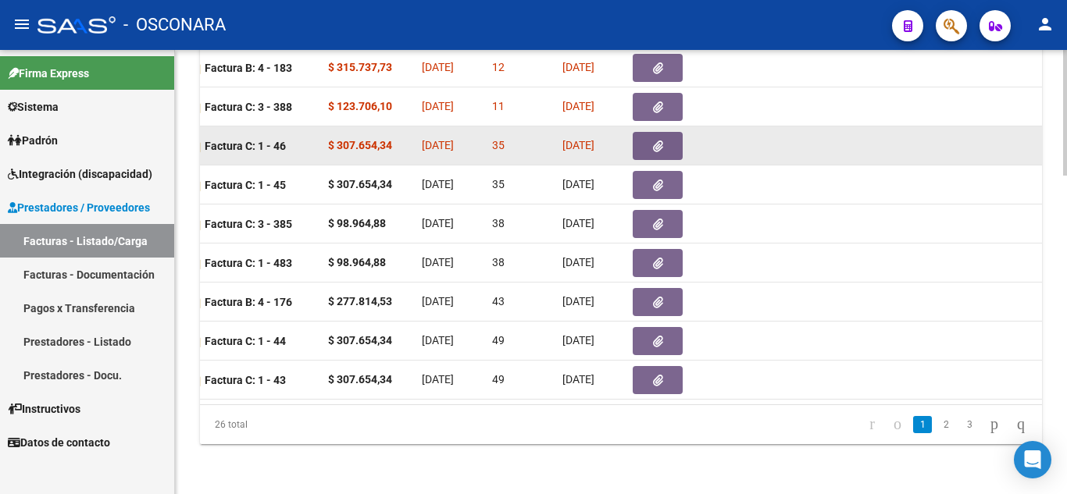
click at [659, 141] on icon "button" at bounding box center [658, 147] width 10 height 12
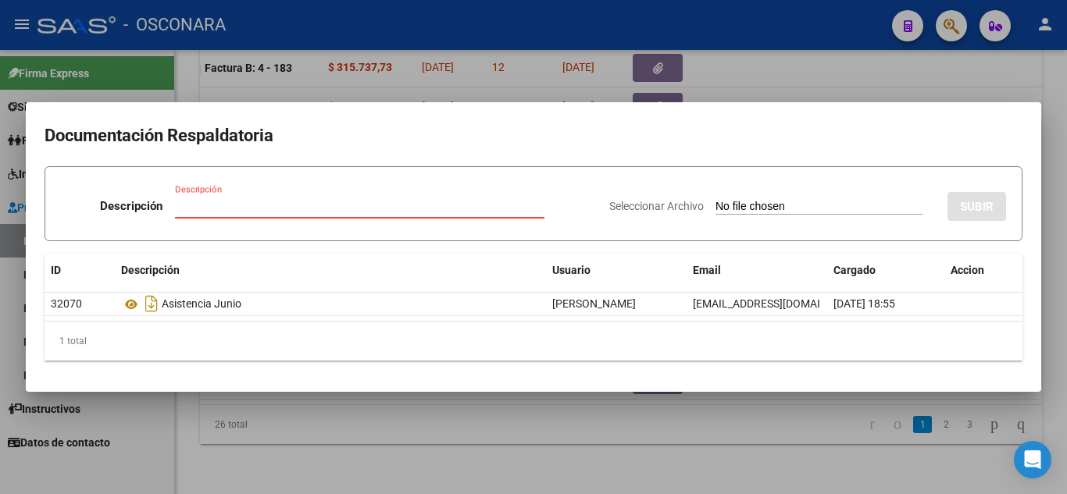
click at [769, 419] on div at bounding box center [533, 247] width 1067 height 494
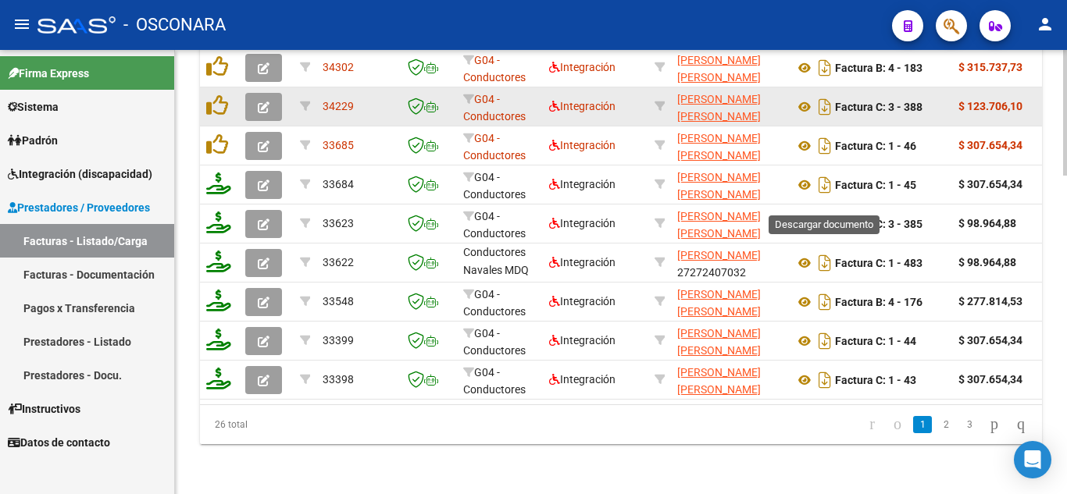
scroll to position [1044, 0]
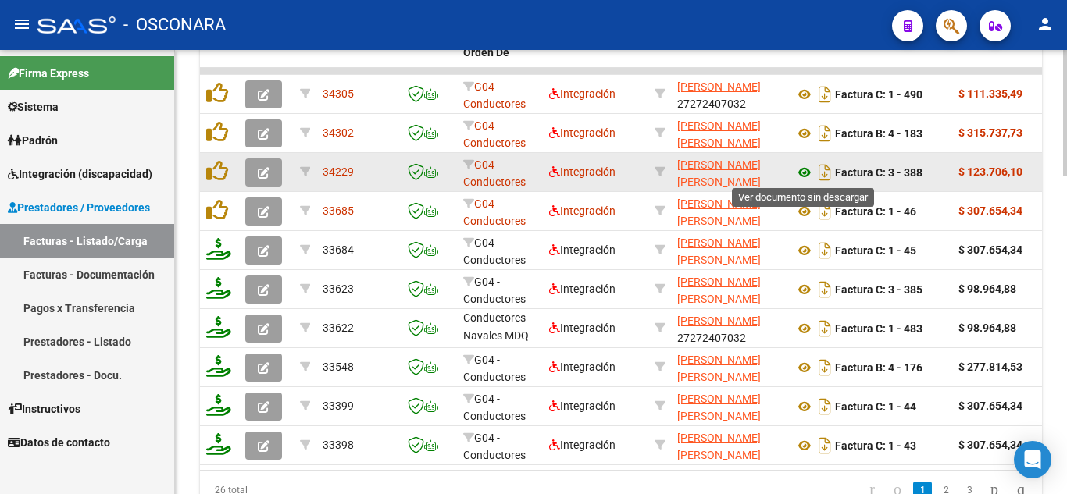
click at [804, 173] on icon at bounding box center [804, 172] width 20 height 19
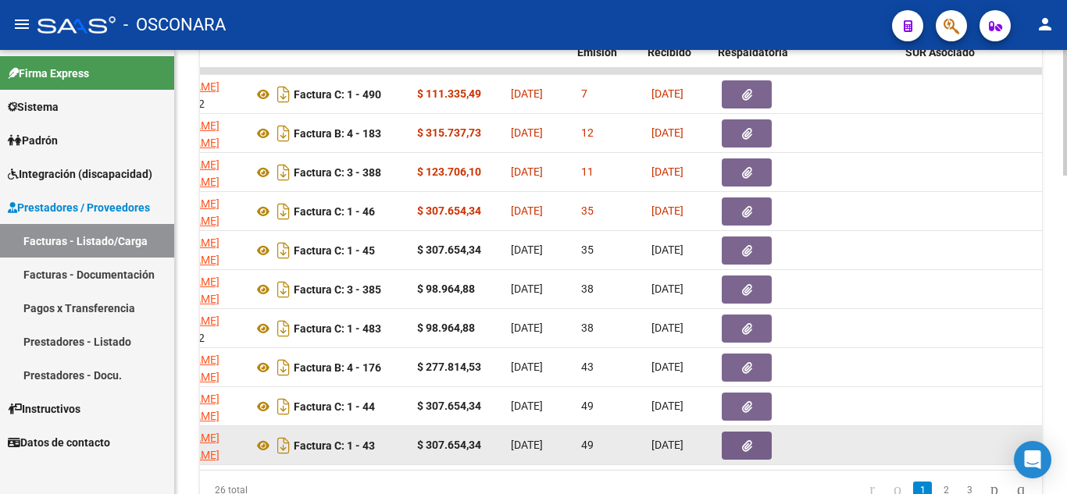
scroll to position [0, 545]
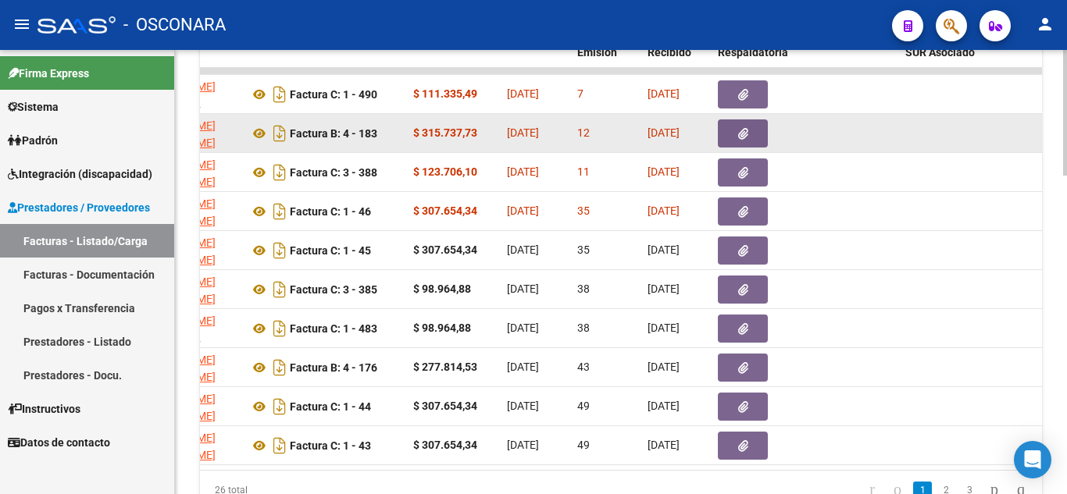
click at [733, 138] on button "button" at bounding box center [743, 133] width 50 height 28
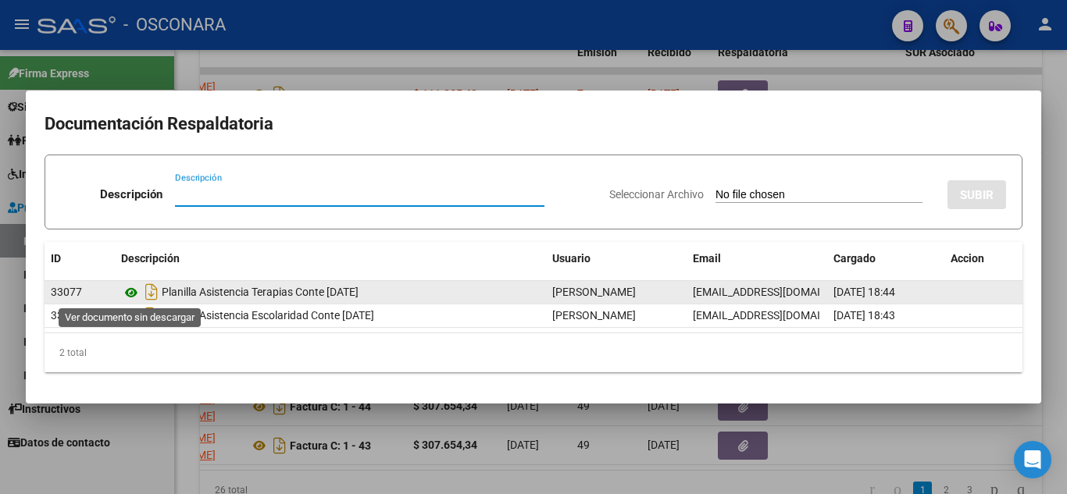
click at [130, 291] on icon at bounding box center [131, 292] width 20 height 19
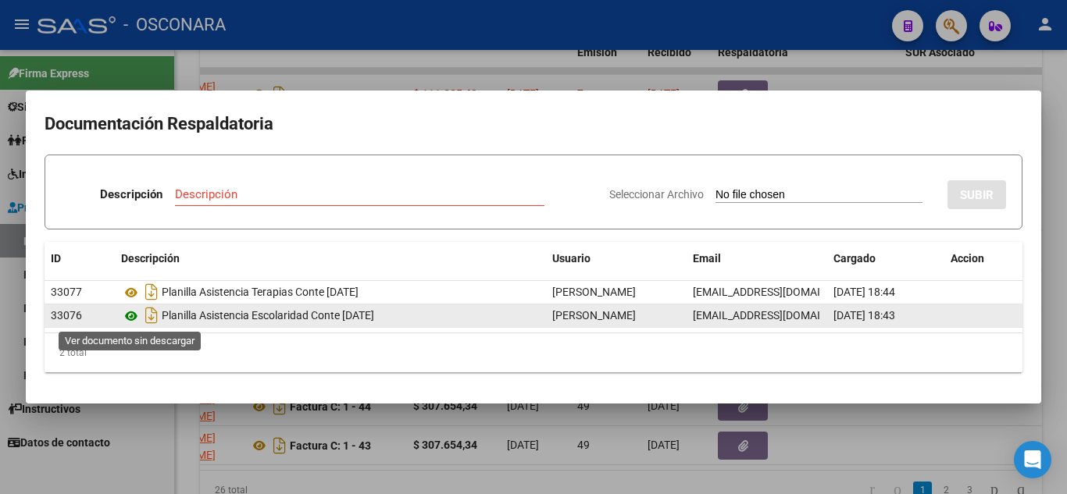
click at [137, 319] on icon at bounding box center [131, 316] width 20 height 19
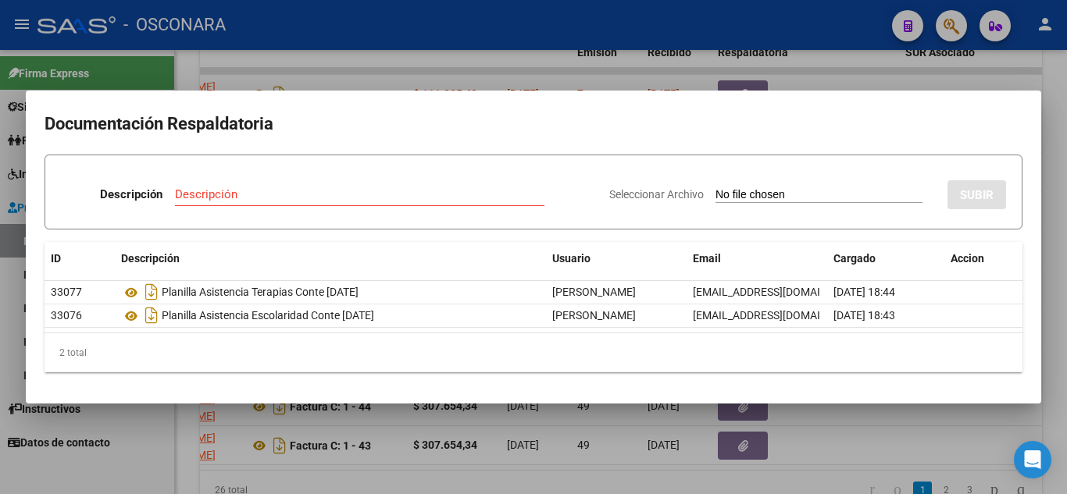
click at [844, 444] on div at bounding box center [533, 247] width 1067 height 494
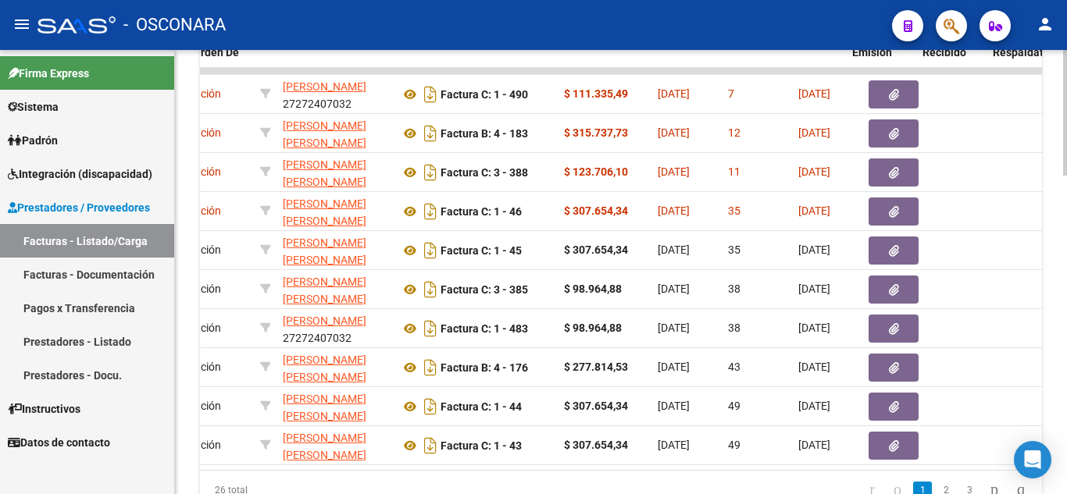
scroll to position [0, 263]
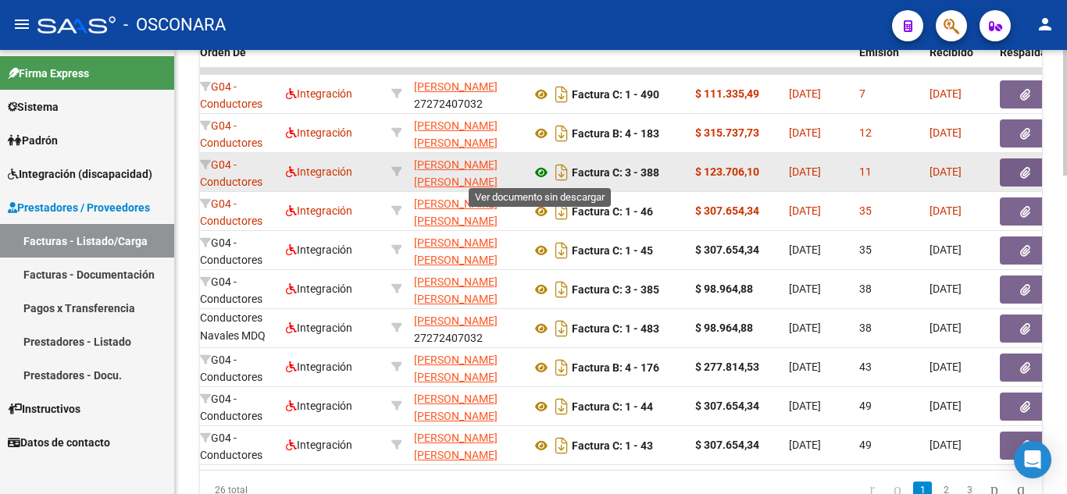
click at [545, 180] on icon at bounding box center [541, 172] width 20 height 19
click at [1015, 175] on button "button" at bounding box center [1025, 173] width 50 height 28
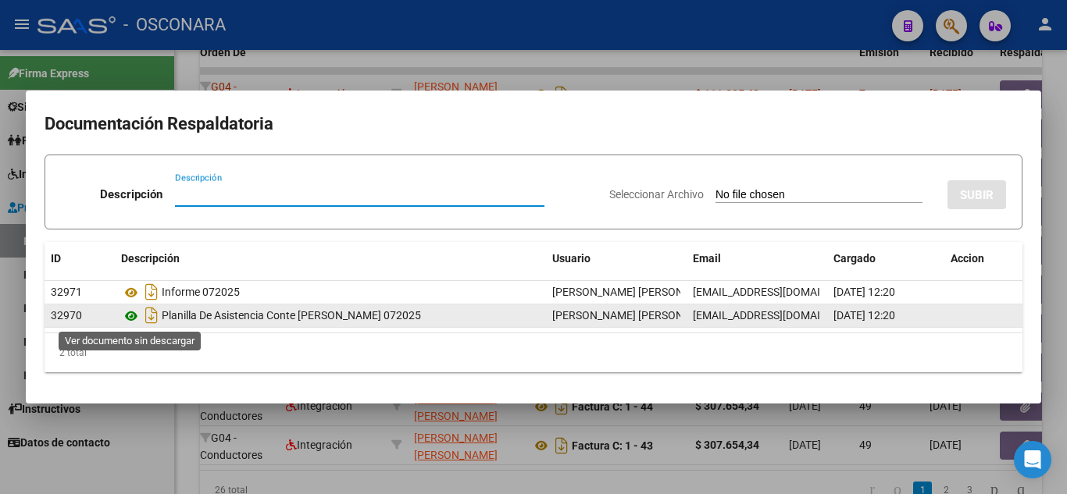
click at [135, 316] on icon at bounding box center [131, 316] width 20 height 19
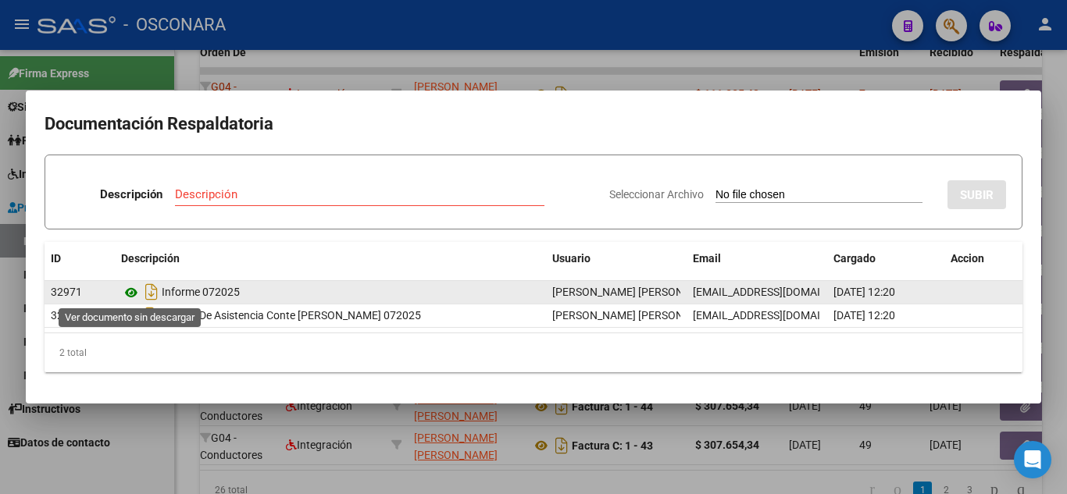
click at [132, 298] on icon at bounding box center [131, 292] width 20 height 19
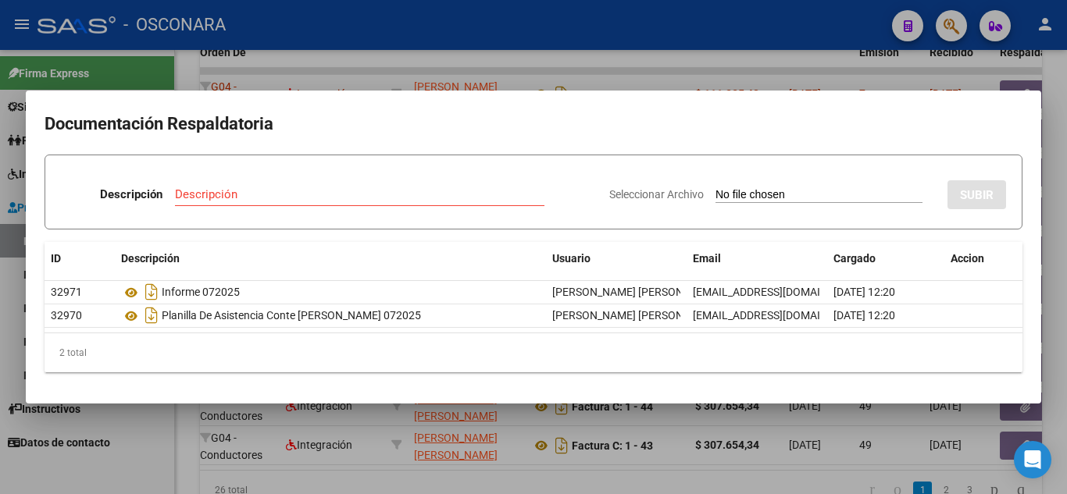
click at [829, 482] on div at bounding box center [533, 247] width 1067 height 494
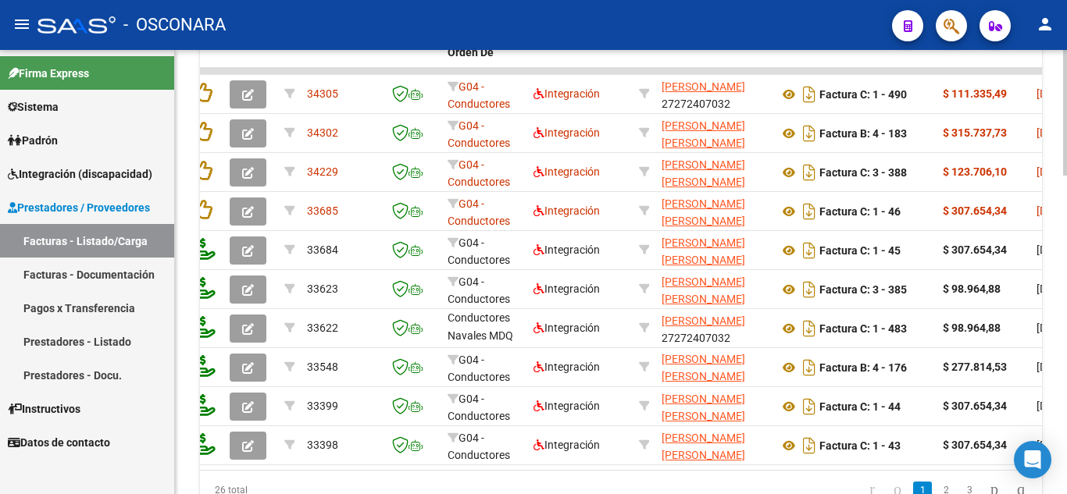
scroll to position [0, 0]
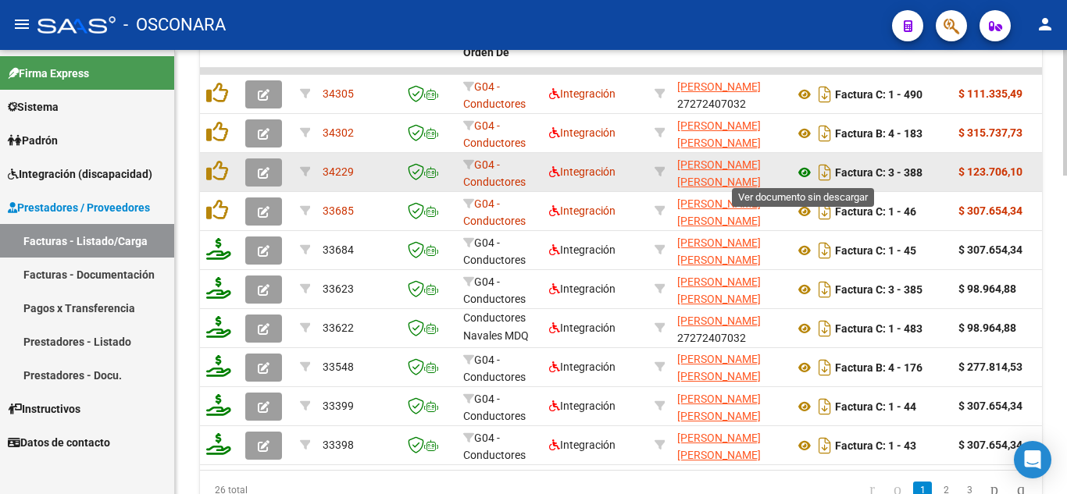
click at [794, 177] on icon at bounding box center [804, 172] width 20 height 19
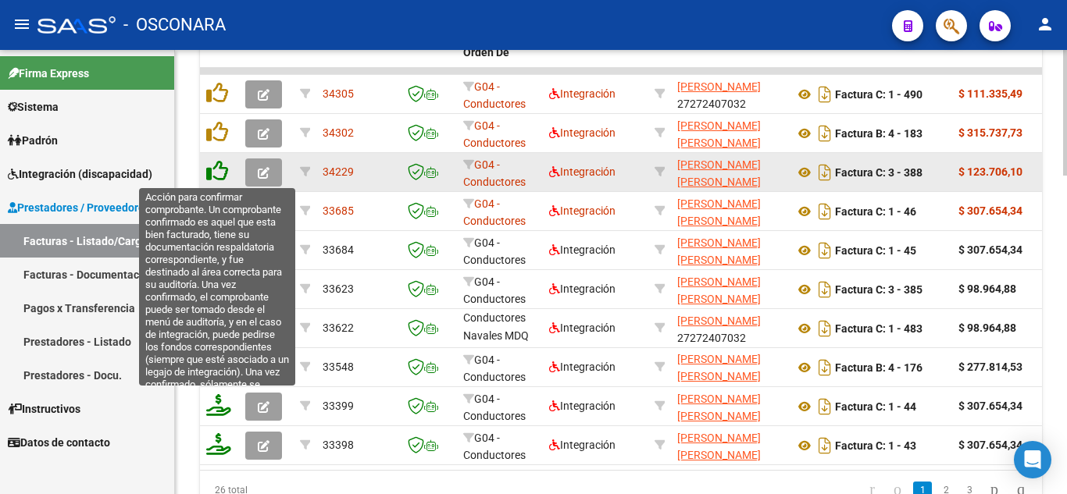
click at [219, 171] on icon at bounding box center [217, 171] width 22 height 22
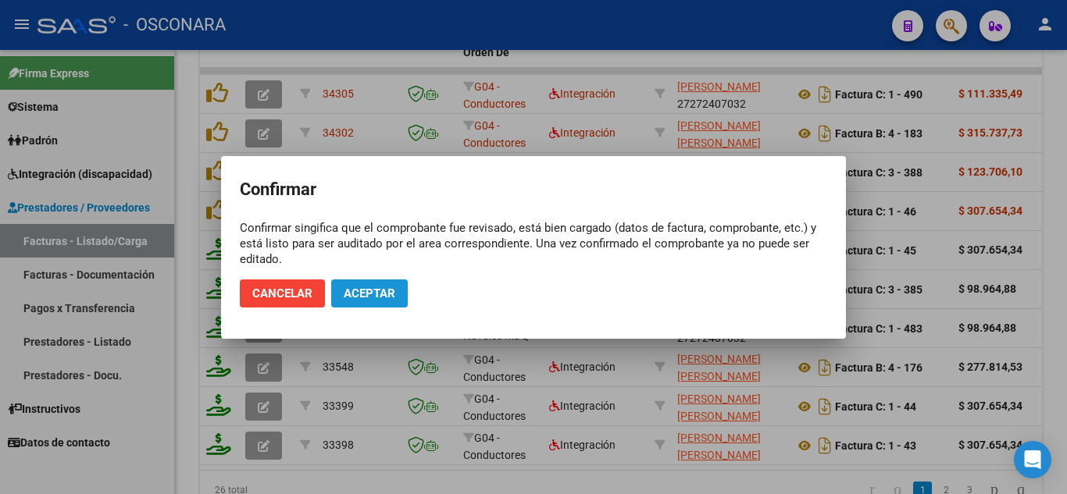
click at [363, 291] on span "Aceptar" at bounding box center [370, 294] width 52 height 14
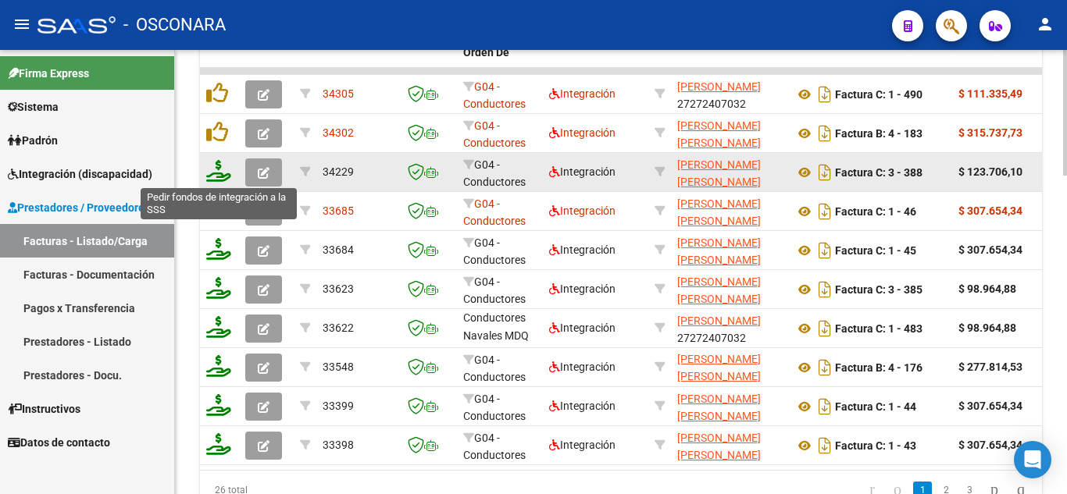
click at [219, 177] on icon at bounding box center [218, 171] width 25 height 22
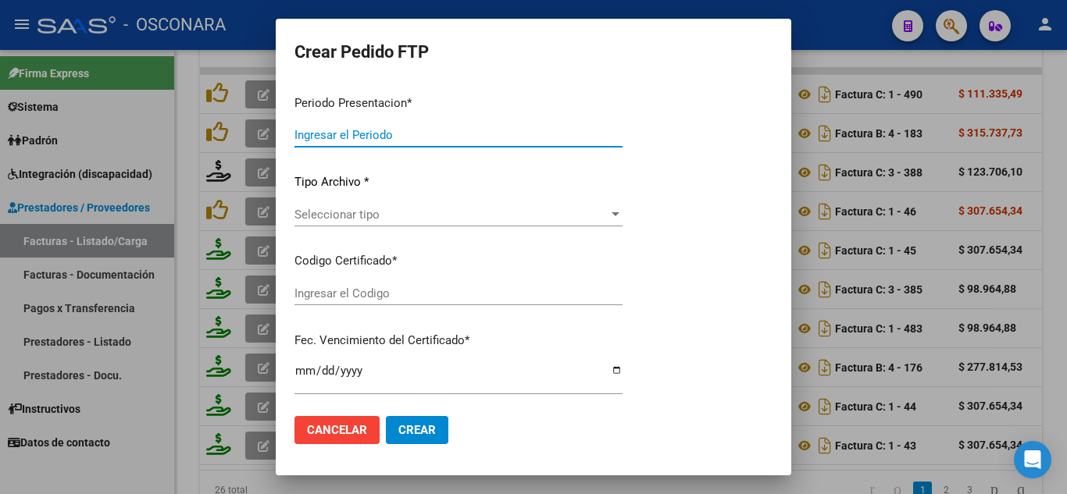
type input "202507"
type input "$ 123.706,10"
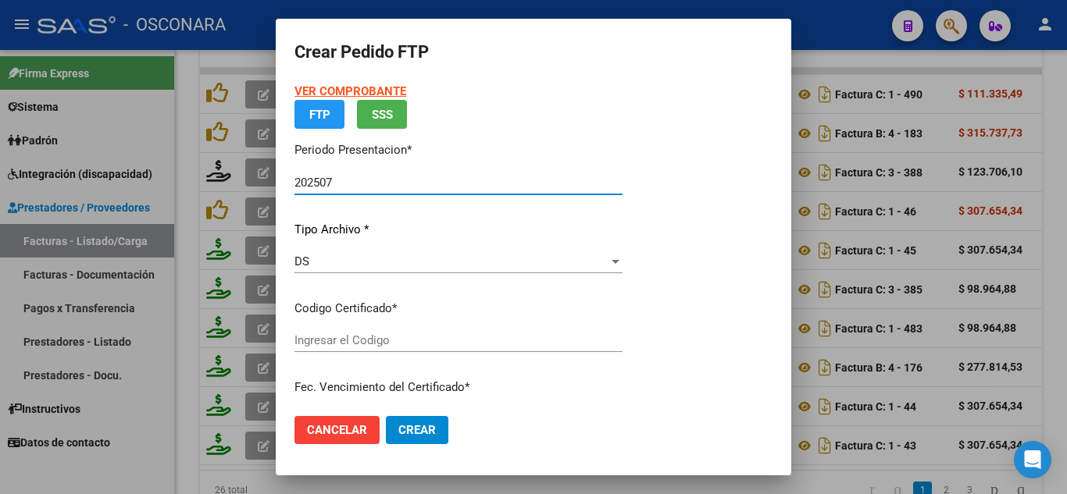
type input "arg01000560330392022102120271021bs389"
type input "[DATE]"
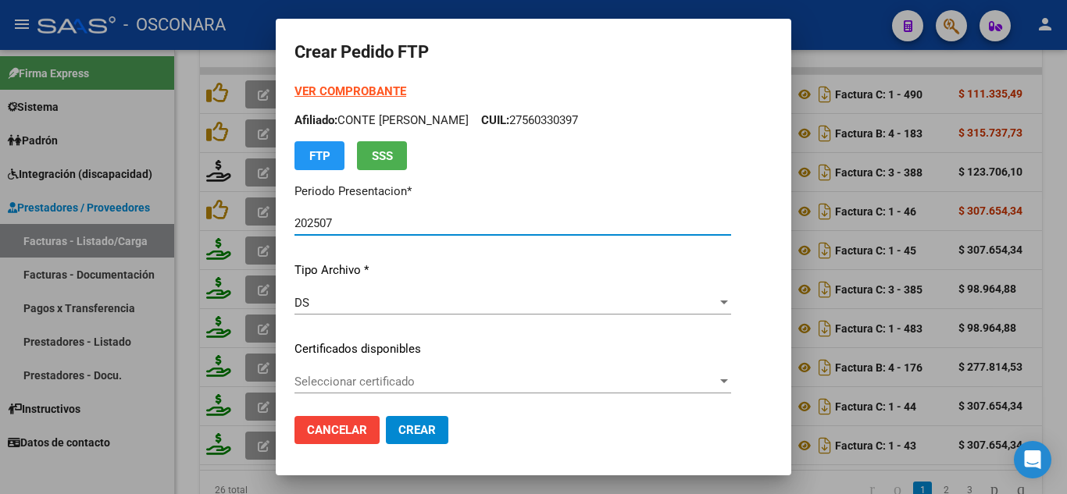
click at [390, 271] on p "Tipo Archivo *" at bounding box center [512, 271] width 437 height 18
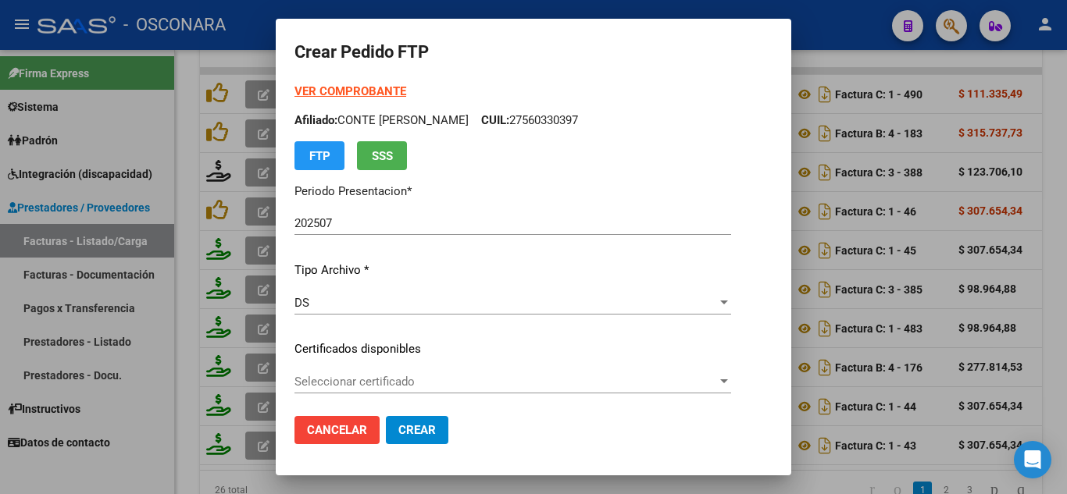
click at [390, 312] on div "DS Seleccionar tipo" at bounding box center [512, 302] width 437 height 23
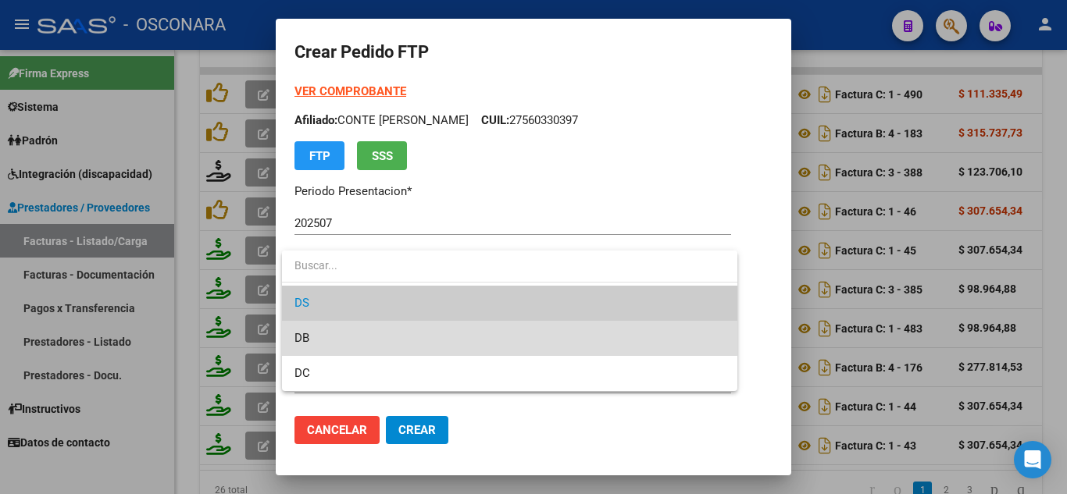
click at [391, 333] on span "DB" at bounding box center [509, 338] width 430 height 35
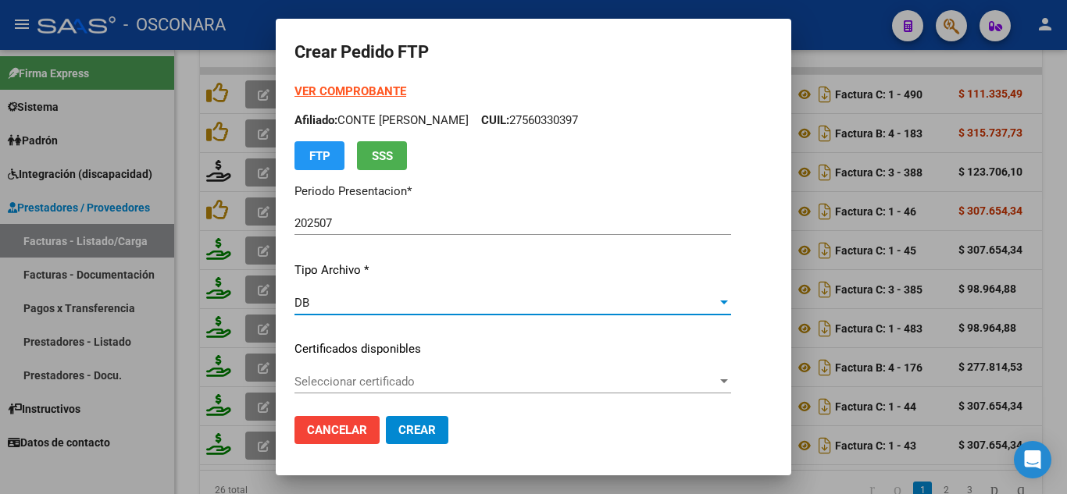
click at [394, 375] on span "Seleccionar certificado" at bounding box center [505, 382] width 422 height 14
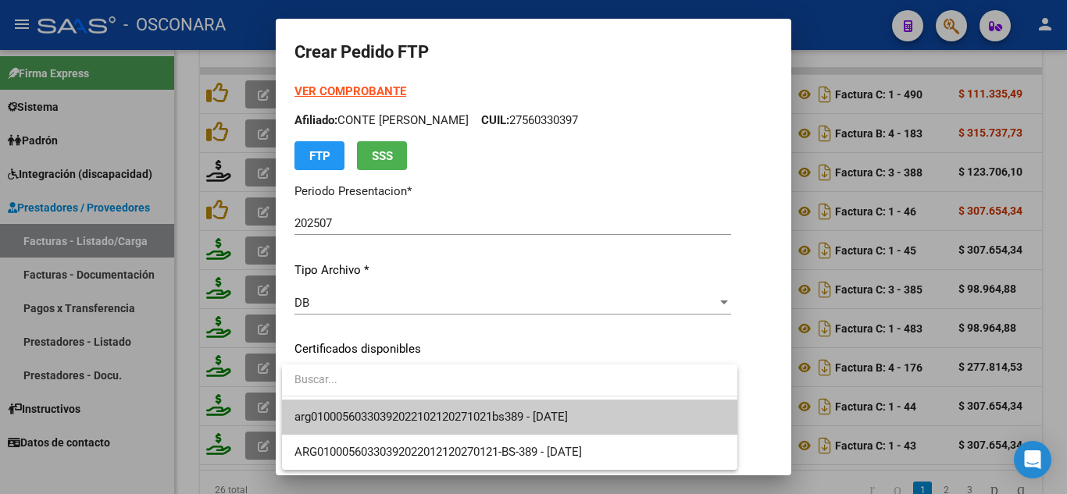
click at [399, 409] on span "arg01000560330392022102120271021bs389 - [DATE]" at bounding box center [509, 417] width 430 height 35
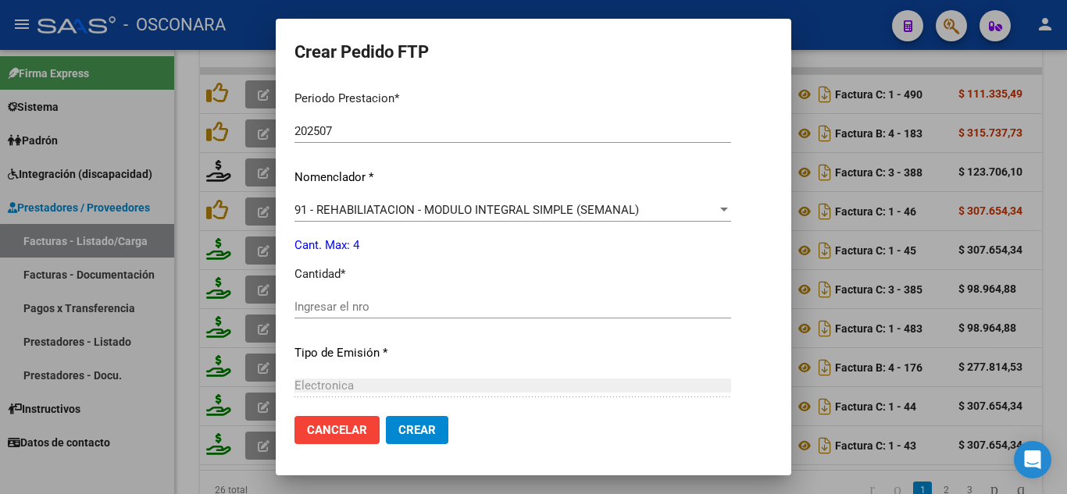
scroll to position [547, 0]
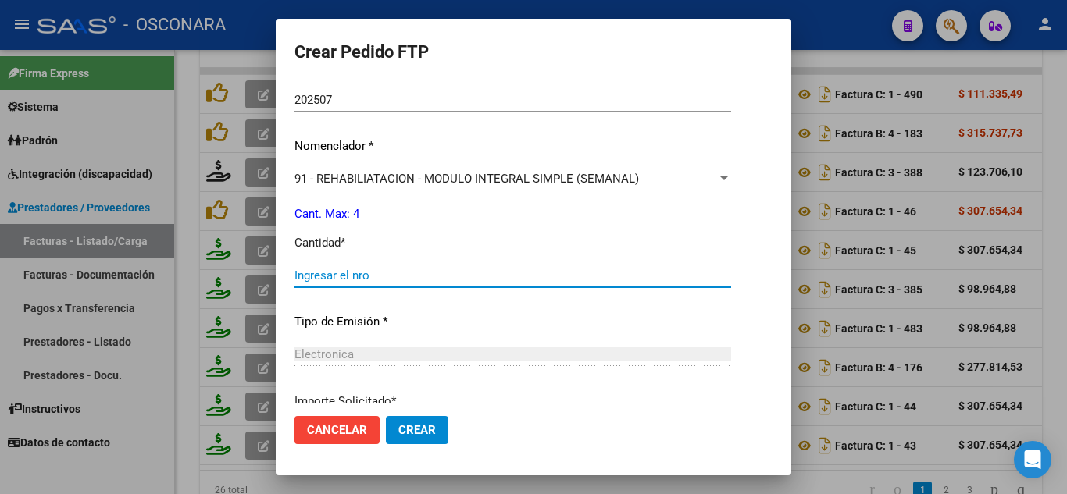
click at [330, 281] on input "Ingresar el nro" at bounding box center [512, 276] width 437 height 14
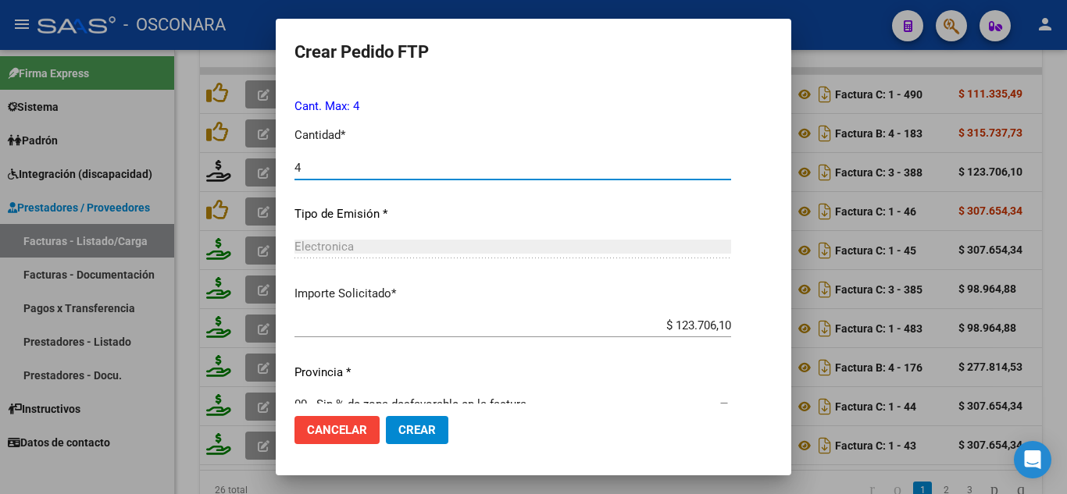
scroll to position [682, 0]
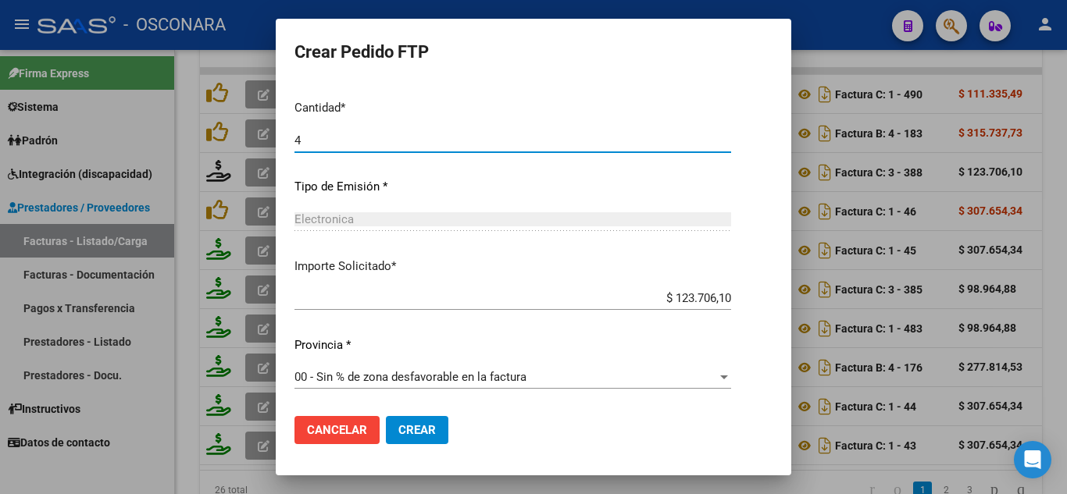
type input "4"
click at [415, 428] on span "Crear" at bounding box center [416, 430] width 37 height 14
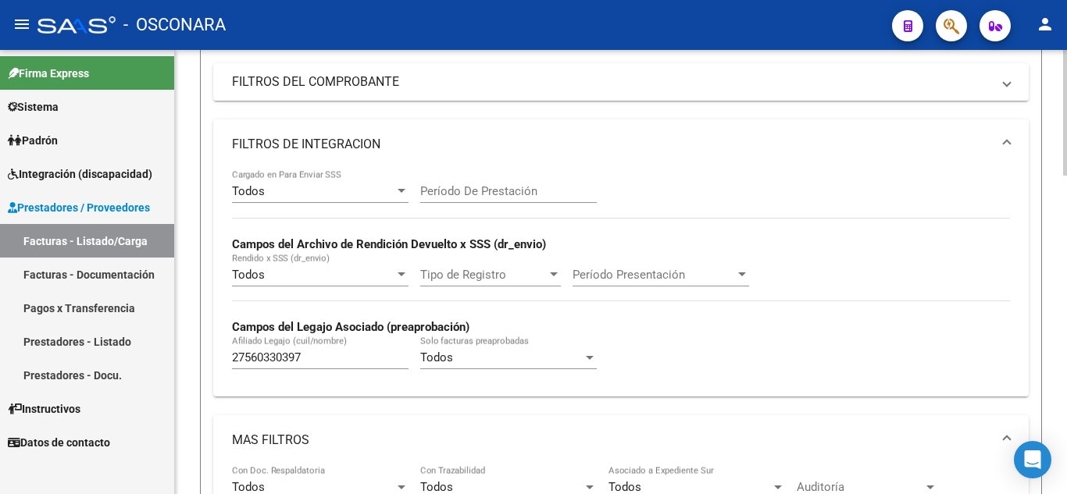
scroll to position [234, 0]
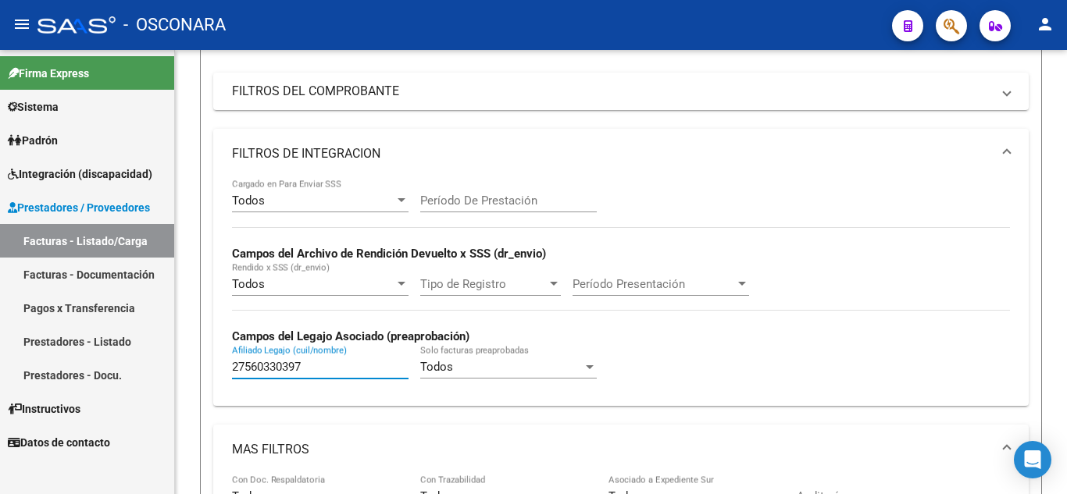
drag, startPoint x: 312, startPoint y: 372, endPoint x: 57, endPoint y: 341, distance: 256.4
click at [57, 341] on mat-sidenav-container "Firma Express Sistema Usuarios Todos los Usuarios Padrón Análisis Afiliado Inte…" at bounding box center [533, 272] width 1067 height 444
paste input "27514532139"
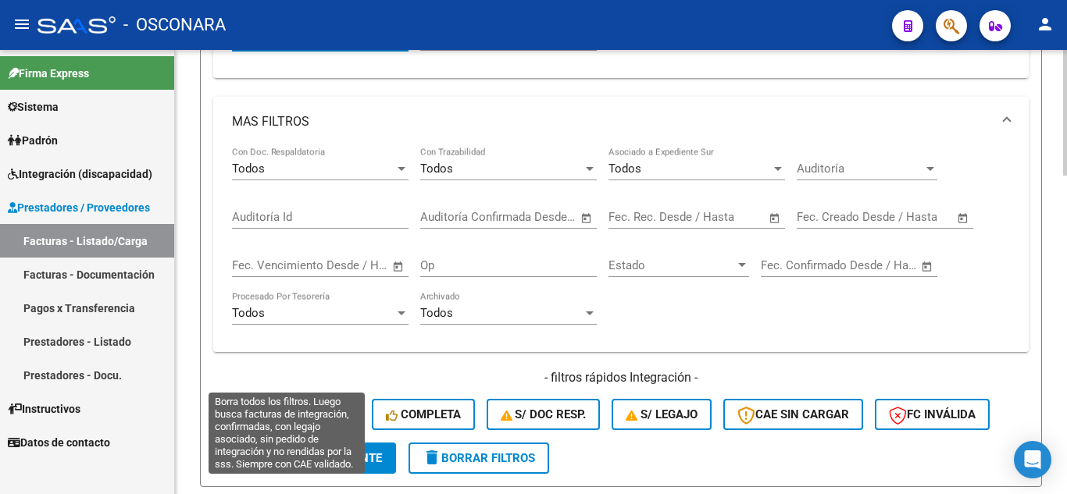
scroll to position [781, 0]
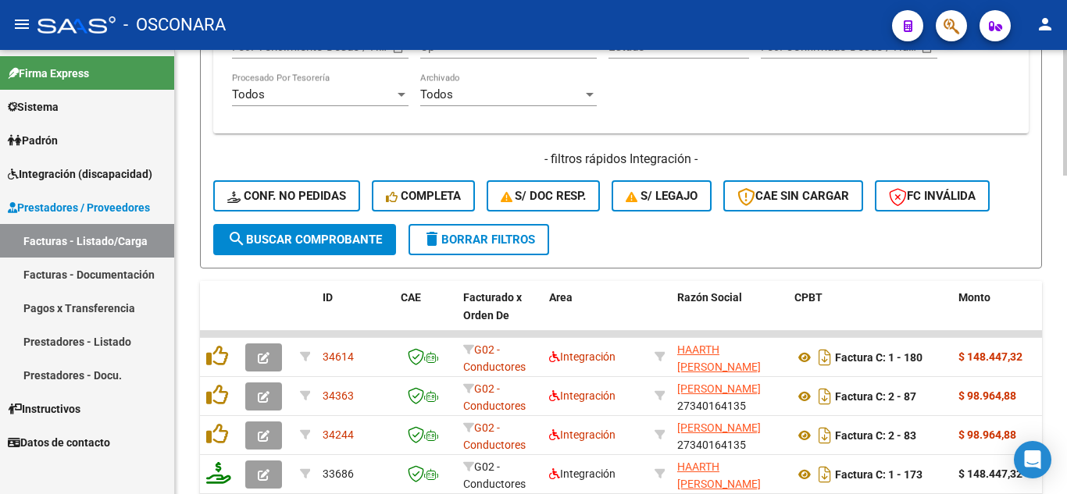
type input "27514532139"
click at [333, 248] on button "search Buscar Comprobante" at bounding box center [304, 239] width 183 height 31
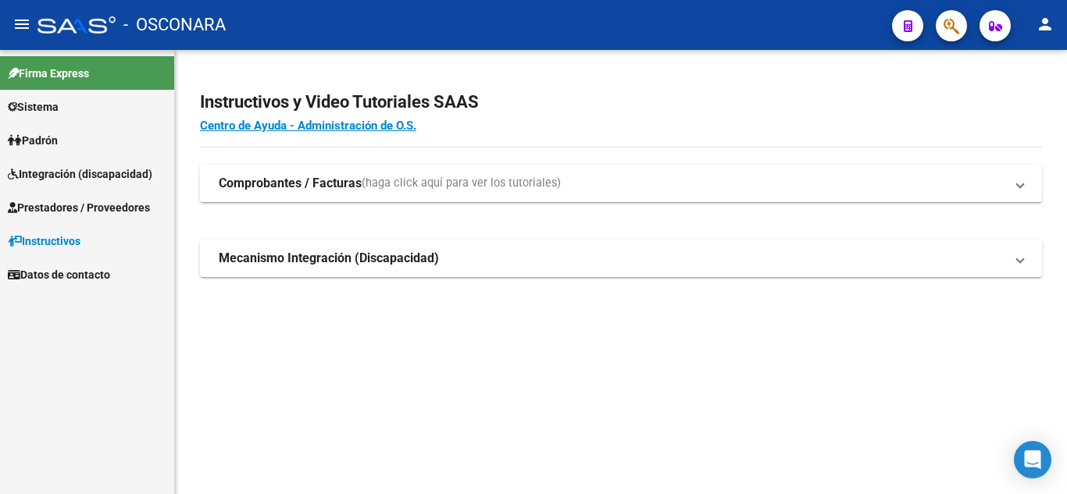
click at [86, 206] on span "Prestadores / Proveedores" at bounding box center [79, 207] width 142 height 17
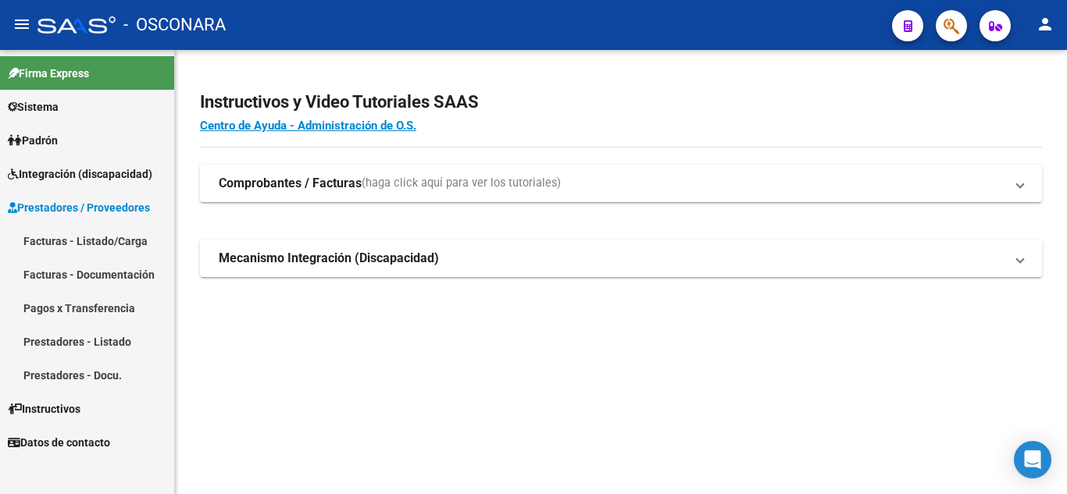
click at [111, 241] on link "Facturas - Listado/Carga" at bounding box center [87, 241] width 174 height 34
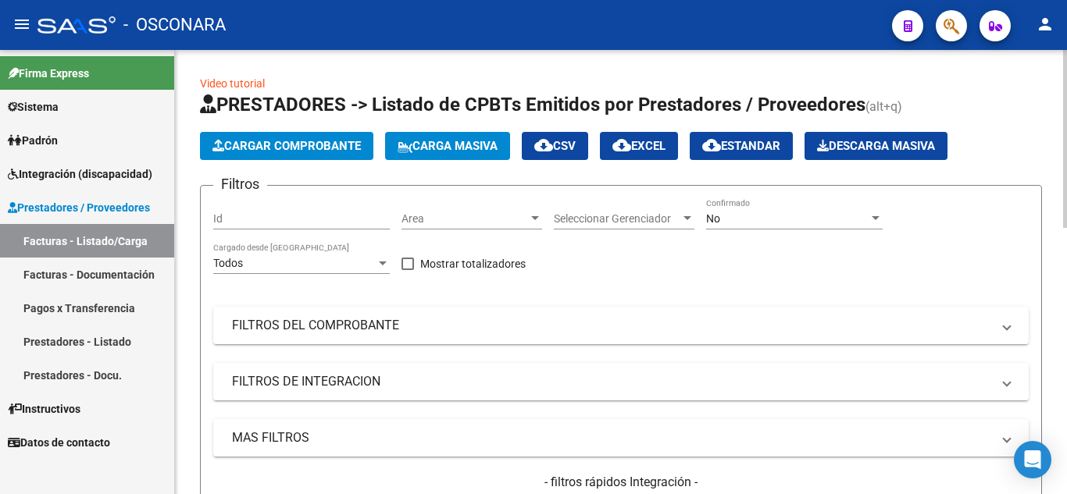
click at [759, 222] on div "No" at bounding box center [787, 218] width 162 height 13
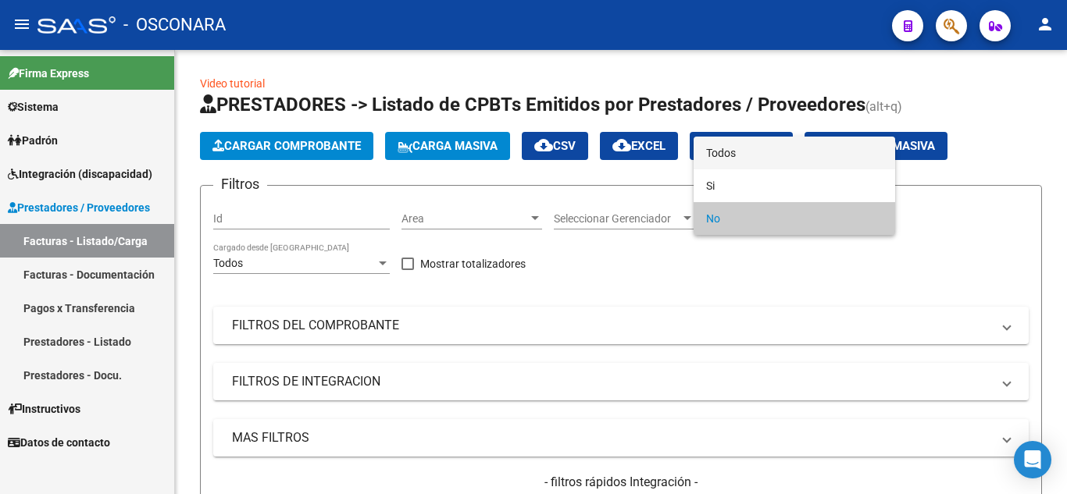
click at [736, 155] on span "Todos" at bounding box center [794, 153] width 176 height 33
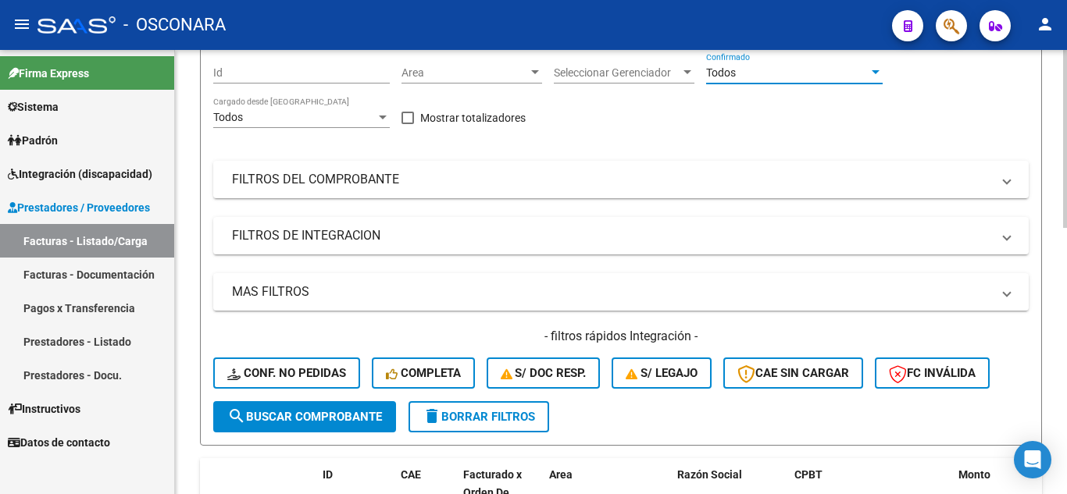
scroll to position [156, 0]
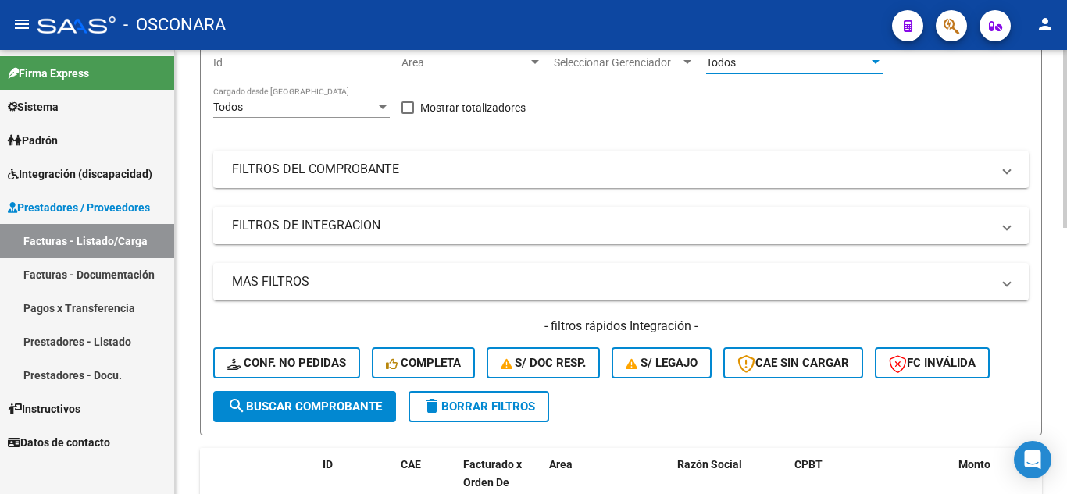
click at [365, 231] on mat-panel-title "FILTROS DE INTEGRACION" at bounding box center [611, 225] width 759 height 17
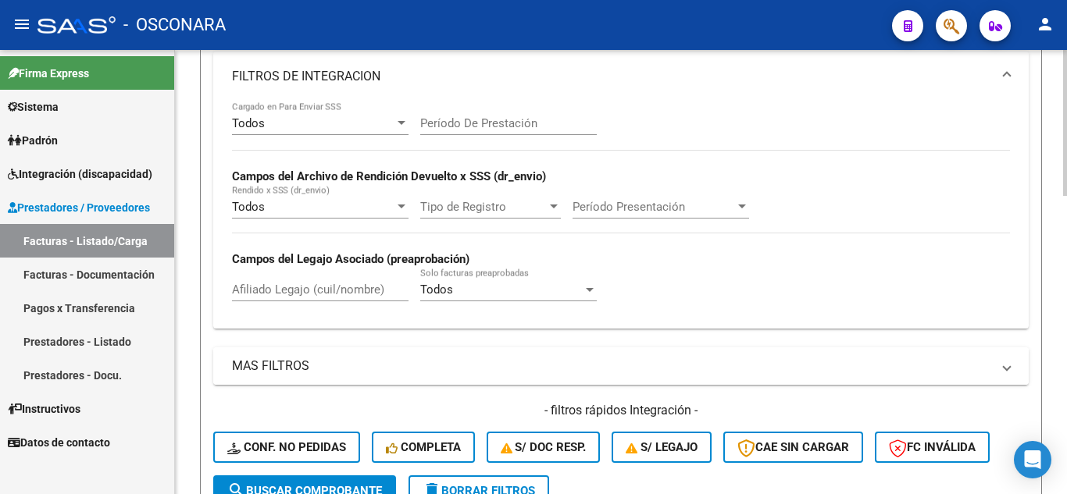
scroll to position [312, 0]
paste input "27514532139"
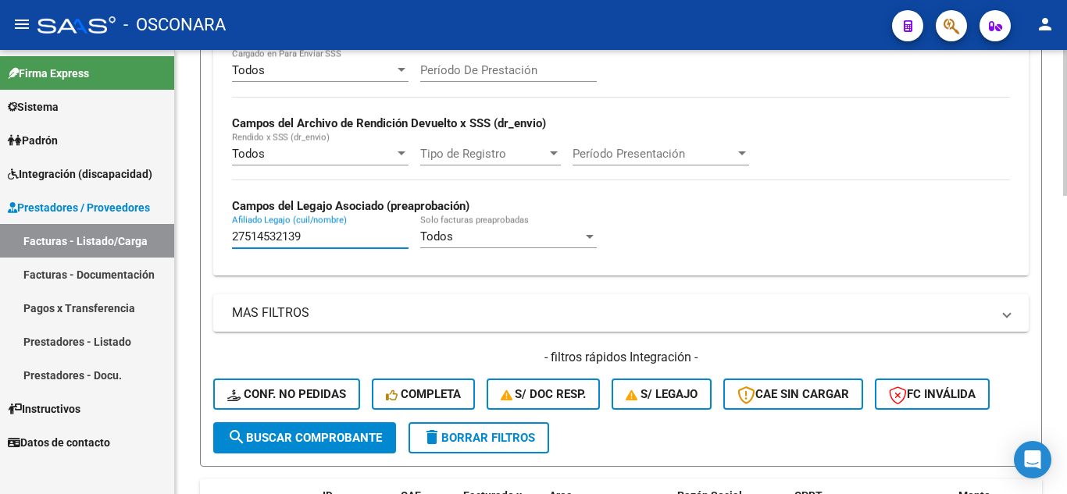
scroll to position [390, 0]
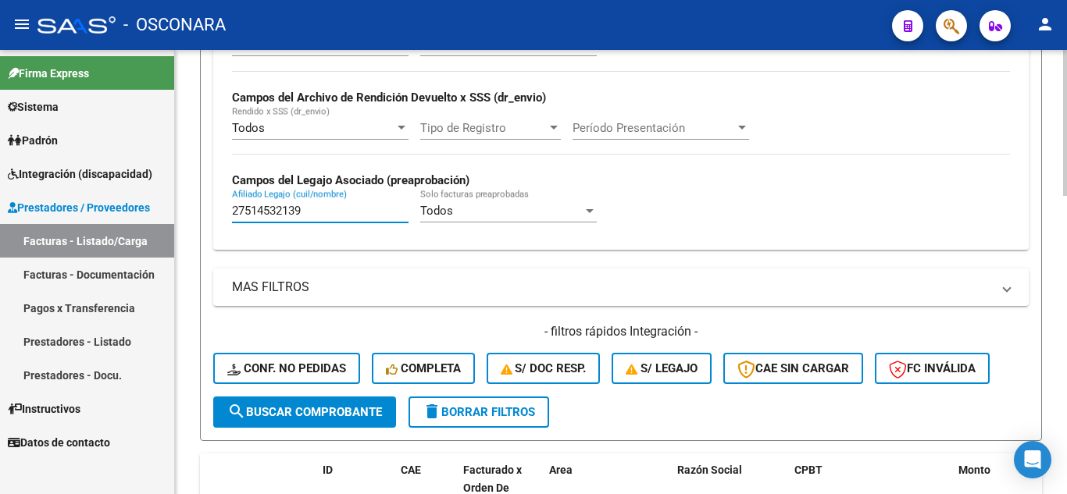
type input "27514532139"
click at [312, 405] on button "search Buscar Comprobante" at bounding box center [304, 412] width 183 height 31
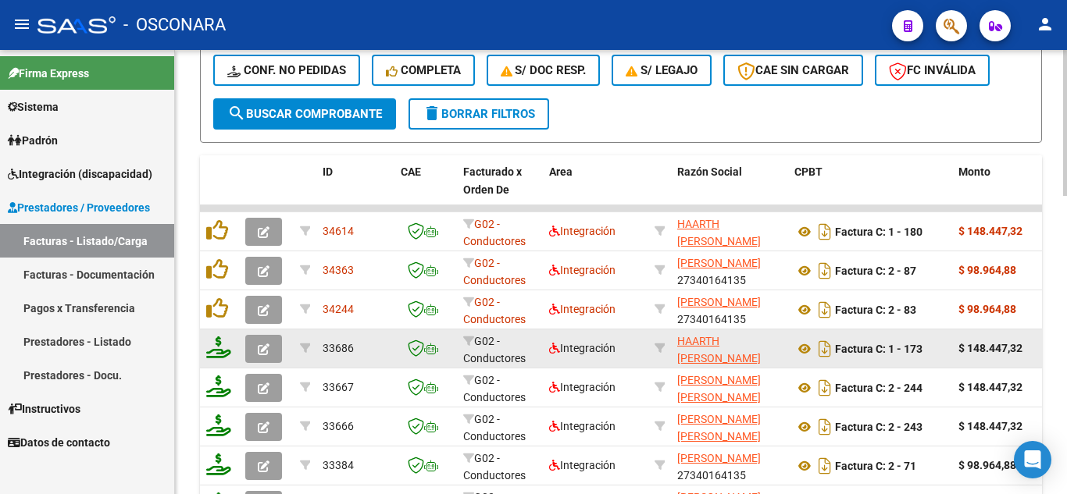
scroll to position [703, 0]
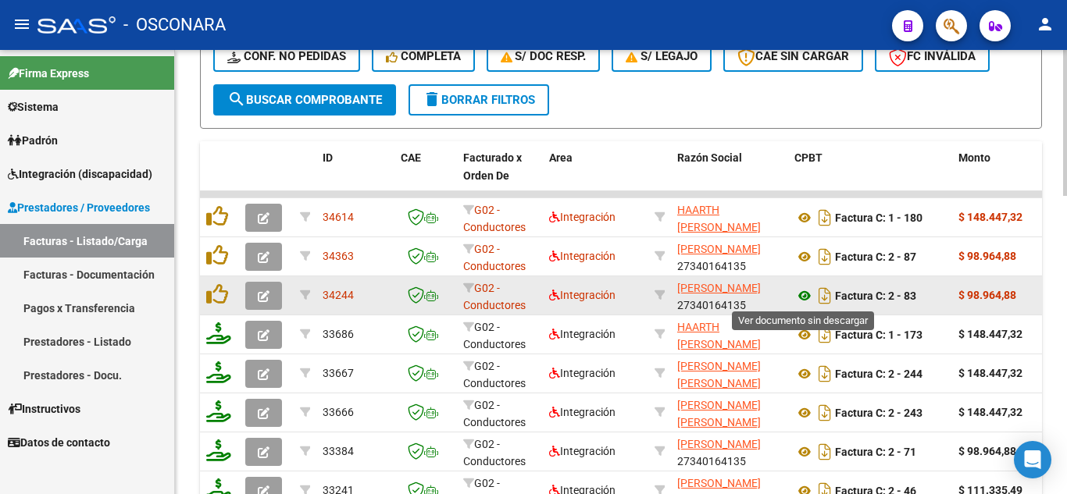
click at [810, 301] on icon at bounding box center [804, 296] width 20 height 19
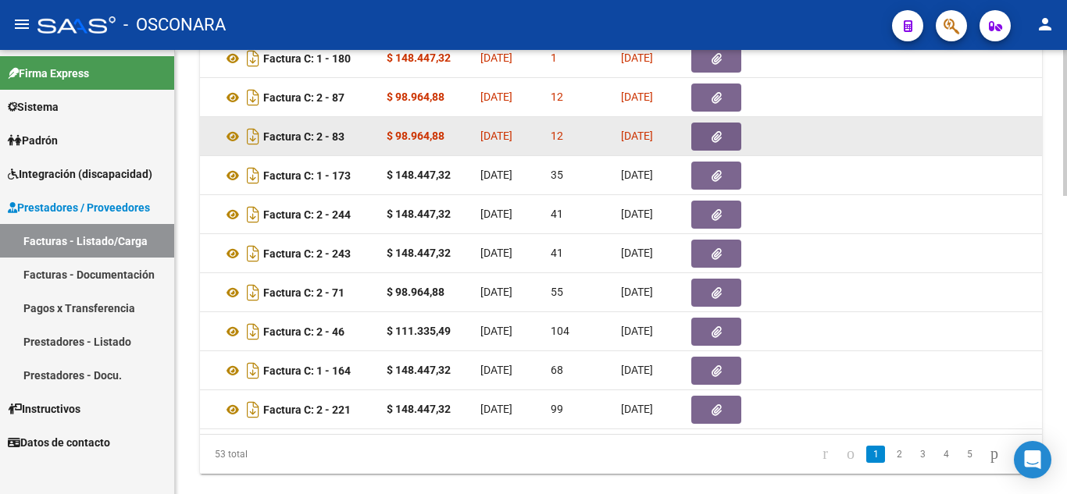
scroll to position [826, 0]
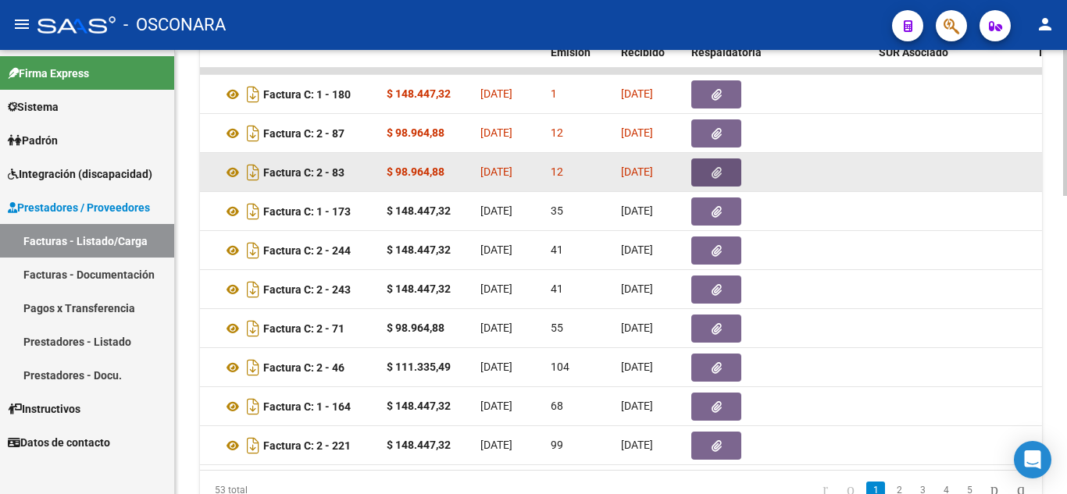
click at [709, 168] on button "button" at bounding box center [716, 173] width 50 height 28
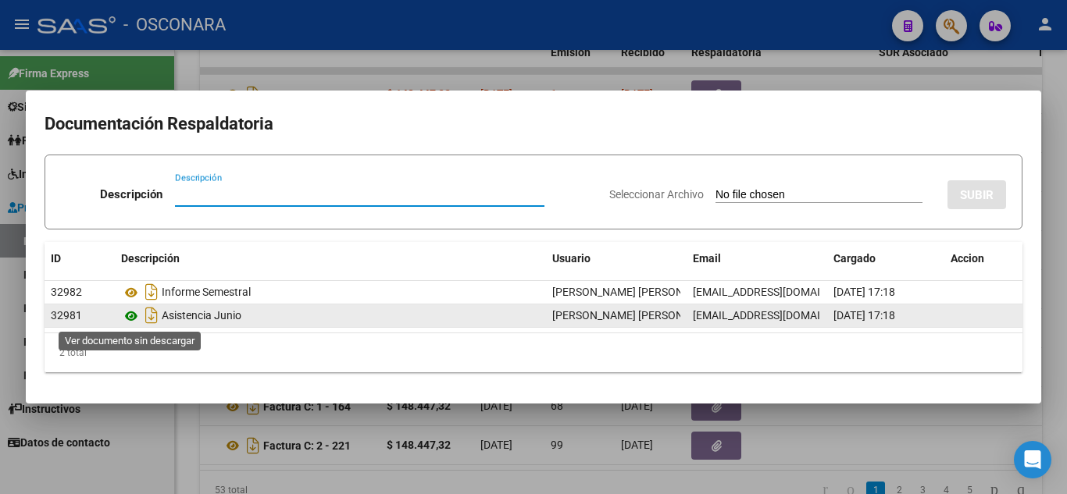
click at [129, 314] on icon at bounding box center [131, 316] width 20 height 19
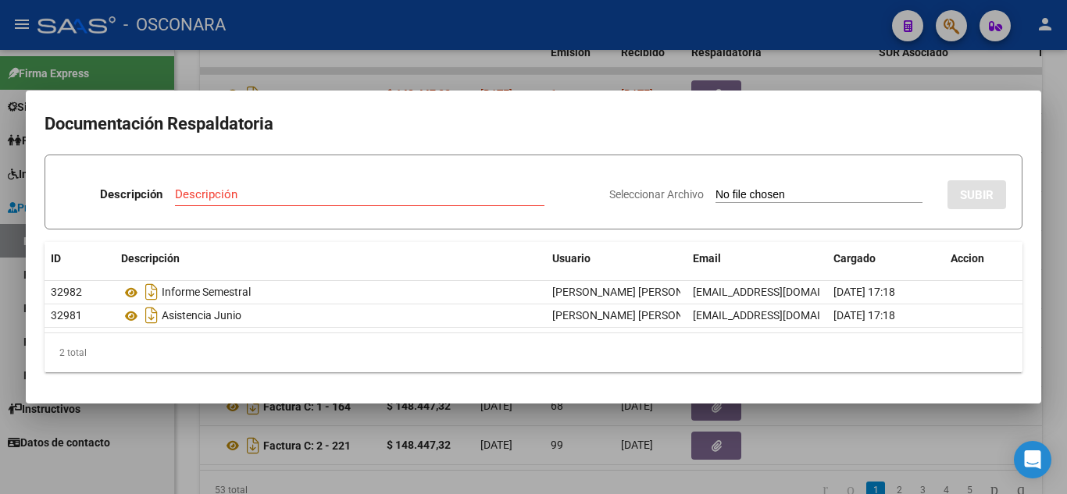
click at [804, 445] on div at bounding box center [533, 247] width 1067 height 494
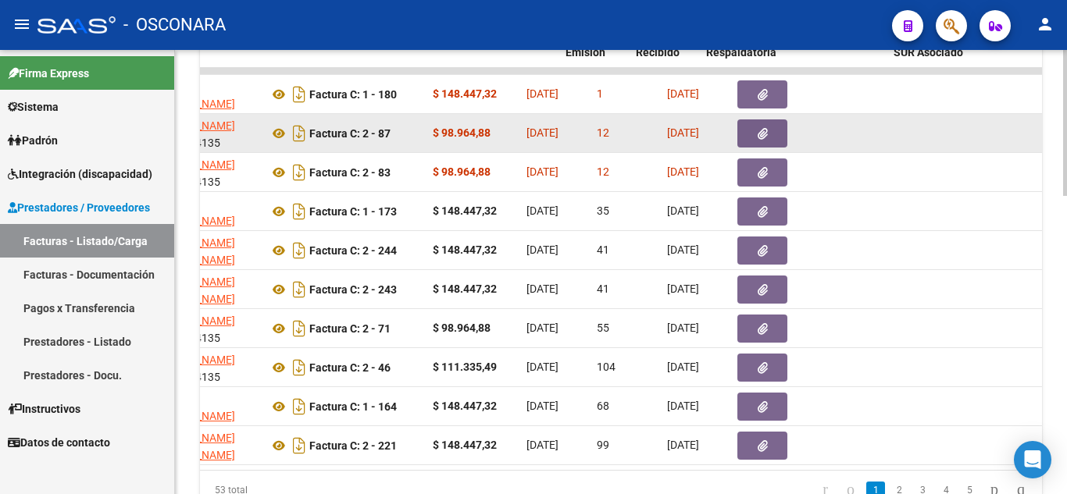
scroll to position [0, 557]
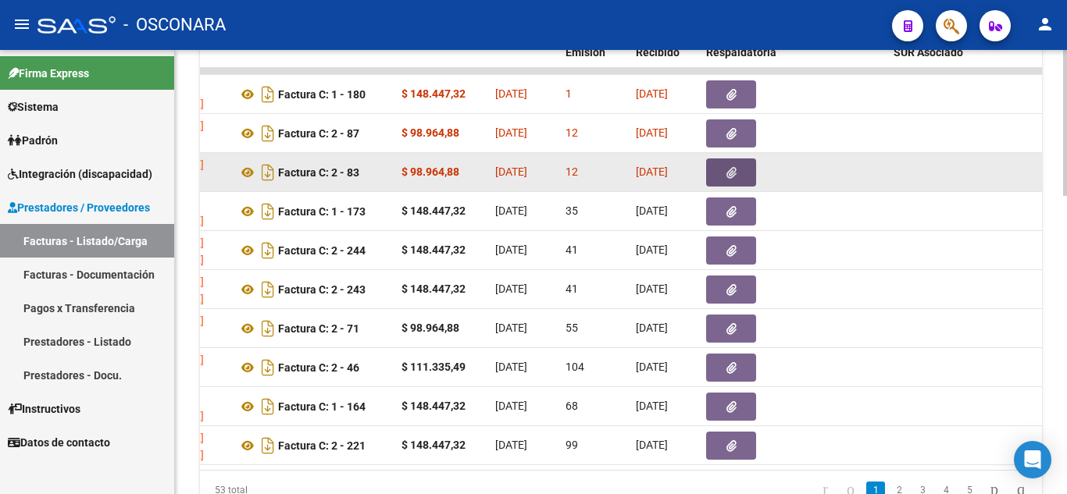
click at [727, 173] on icon "button" at bounding box center [731, 173] width 10 height 12
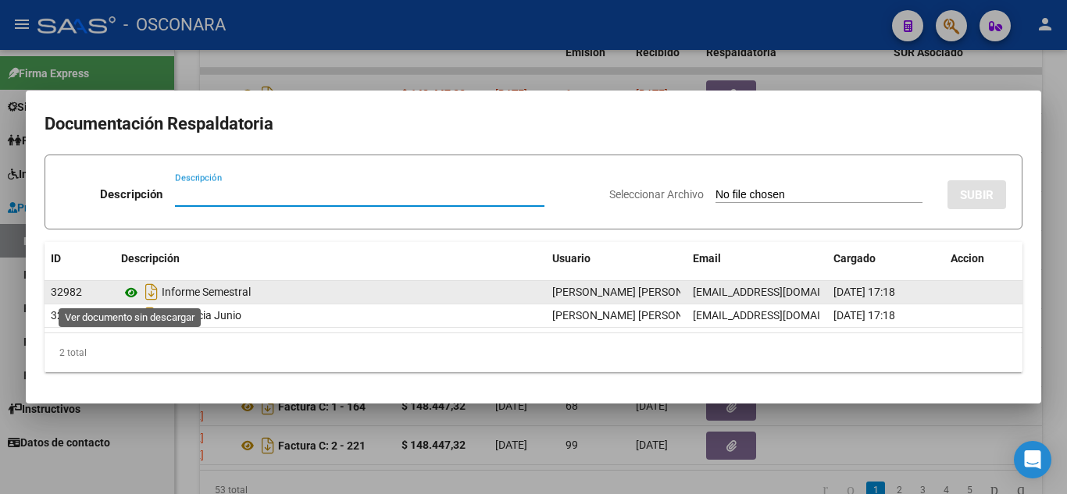
click at [130, 301] on icon at bounding box center [131, 292] width 20 height 19
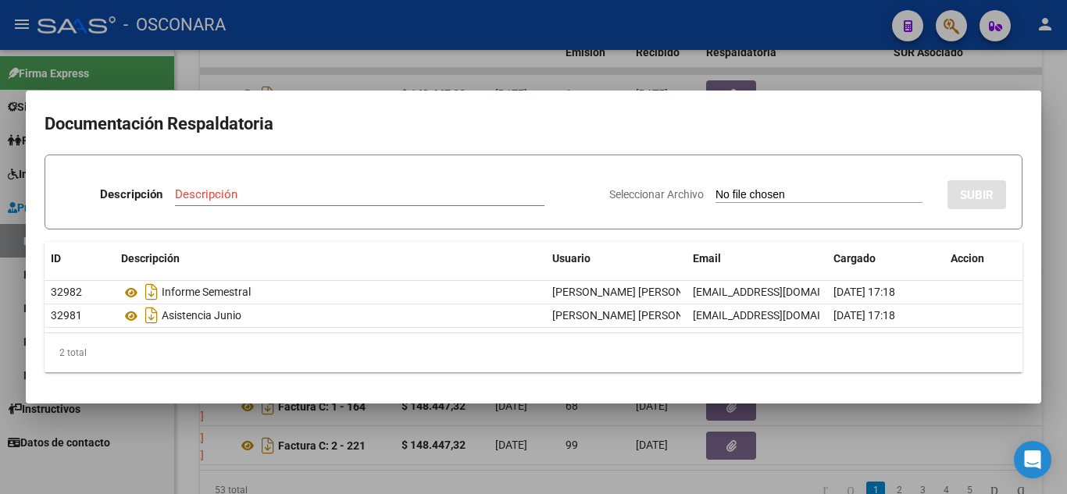
click at [593, 66] on div at bounding box center [533, 247] width 1067 height 494
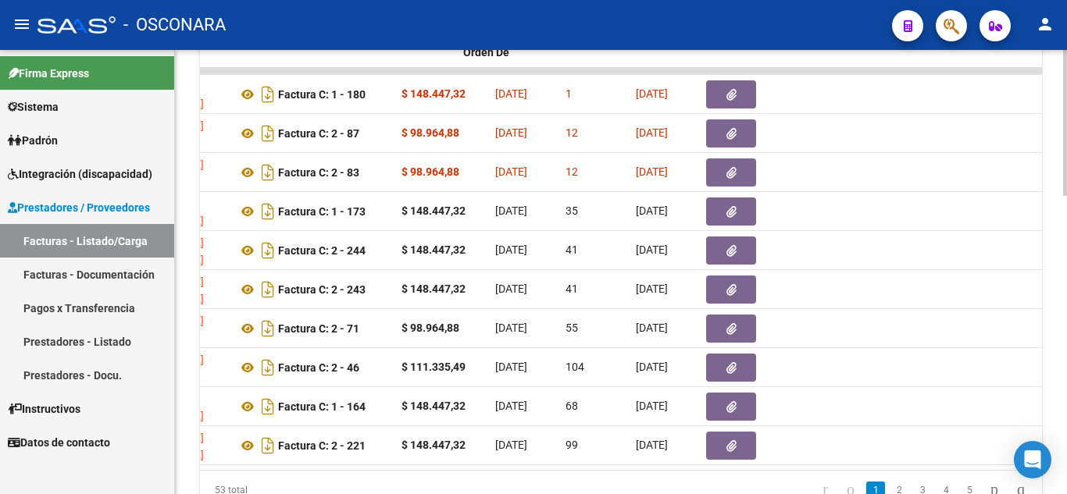
scroll to position [0, 0]
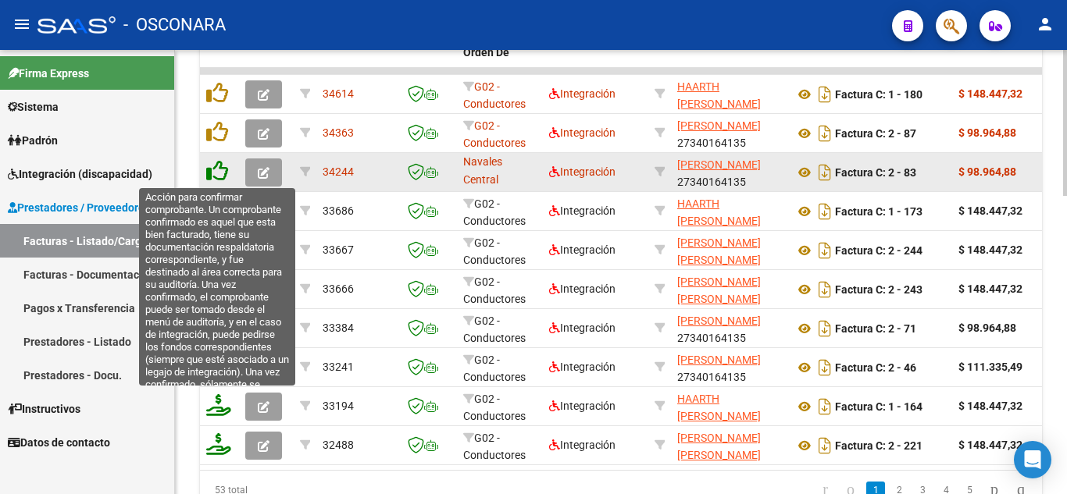
click at [215, 173] on icon at bounding box center [217, 171] width 22 height 22
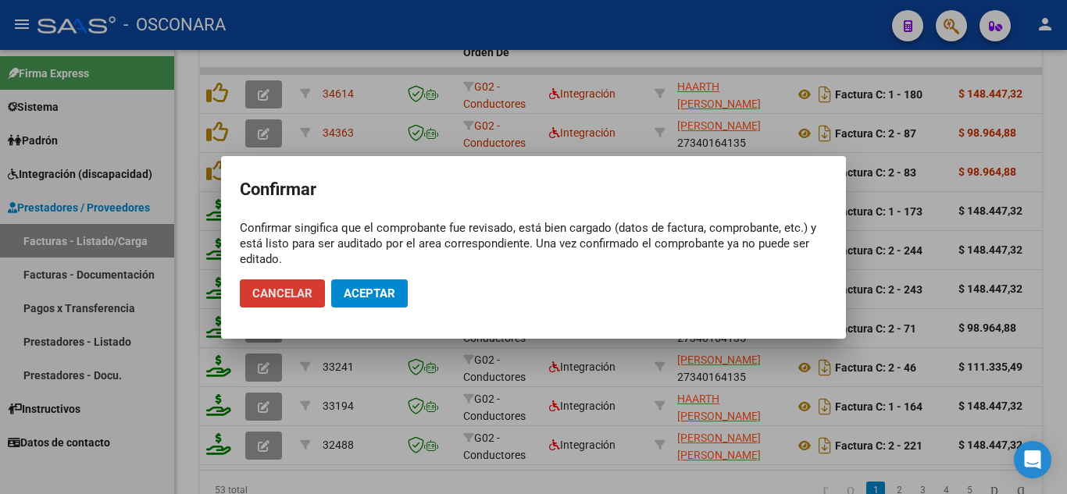
click at [383, 291] on span "Aceptar" at bounding box center [370, 294] width 52 height 14
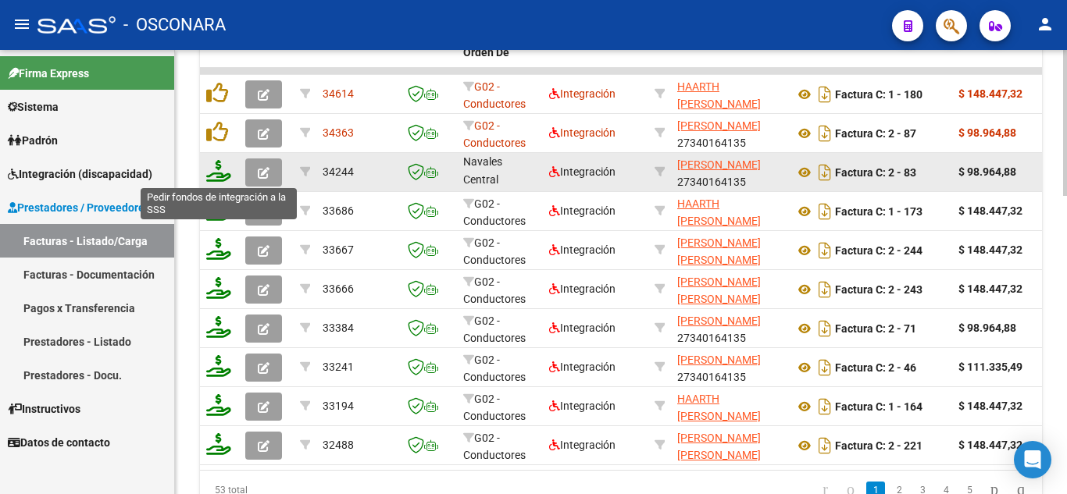
click at [216, 177] on icon at bounding box center [218, 171] width 25 height 22
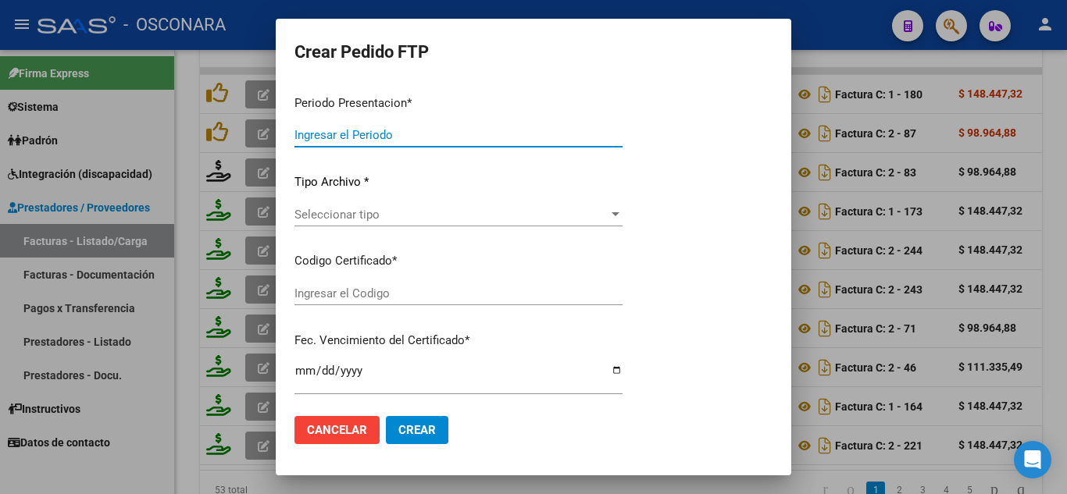
type input "202507"
type input "202506"
type input "$ 98.964,88"
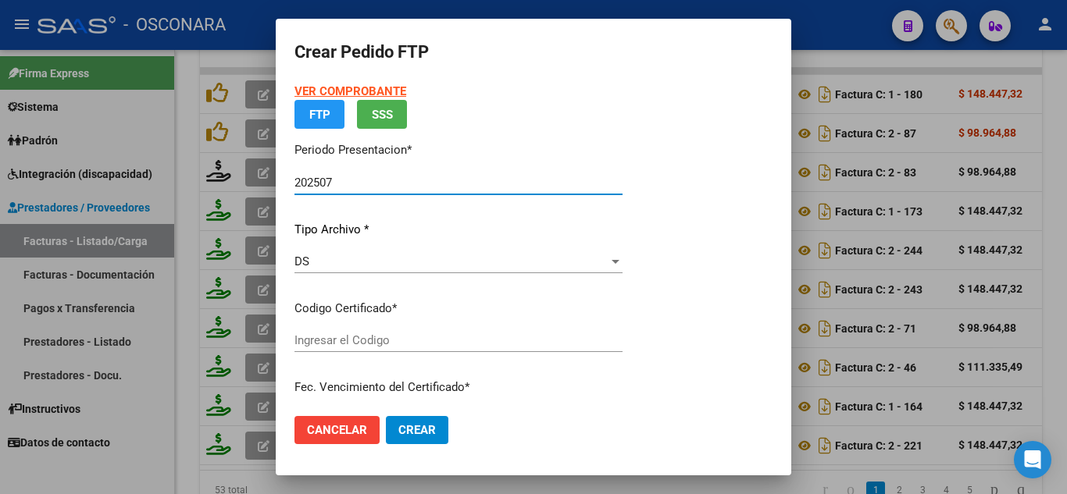
type input "01000514532132022102020281020"
type input "2028-10-20"
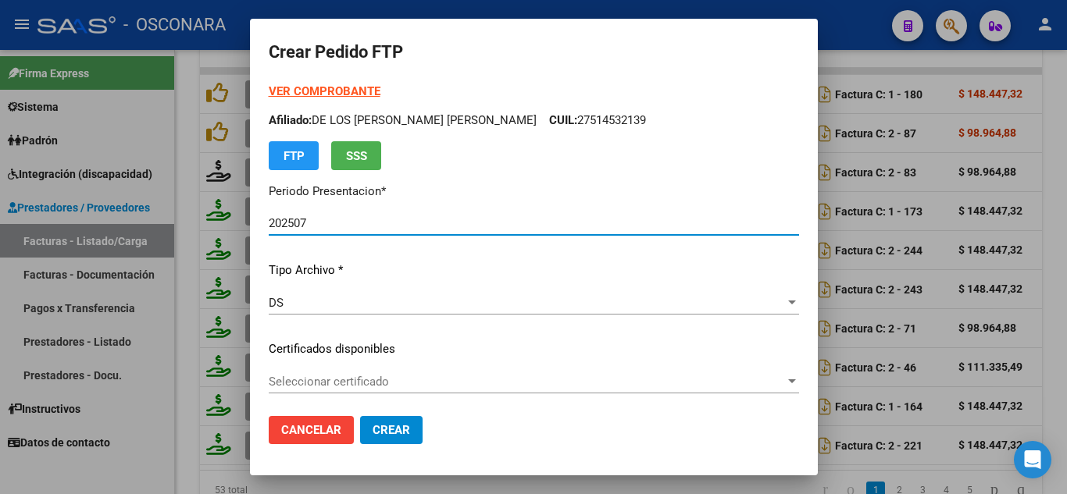
click at [408, 384] on span "Seleccionar certificado" at bounding box center [527, 382] width 516 height 14
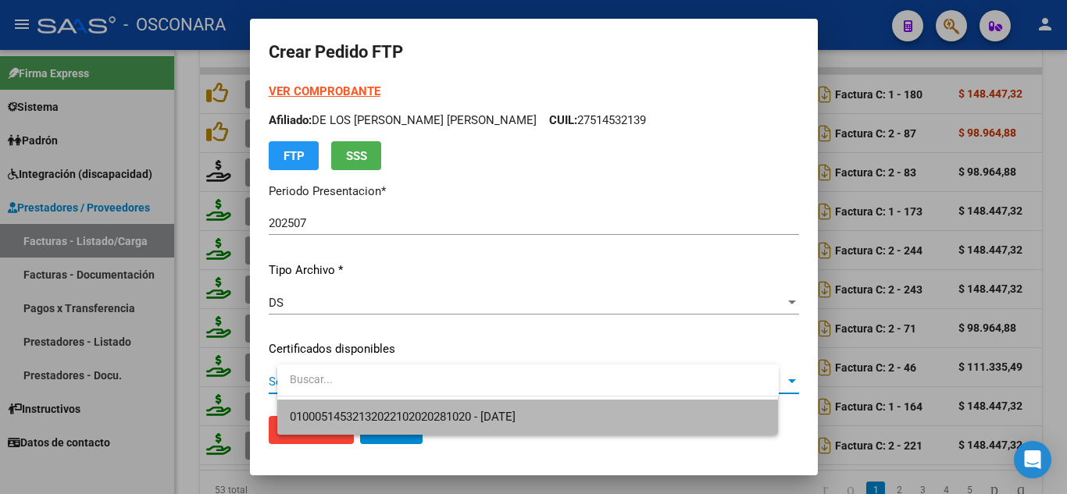
click at [398, 408] on span "01000514532132022102020281020 - 2028-10-20" at bounding box center [528, 417] width 476 height 35
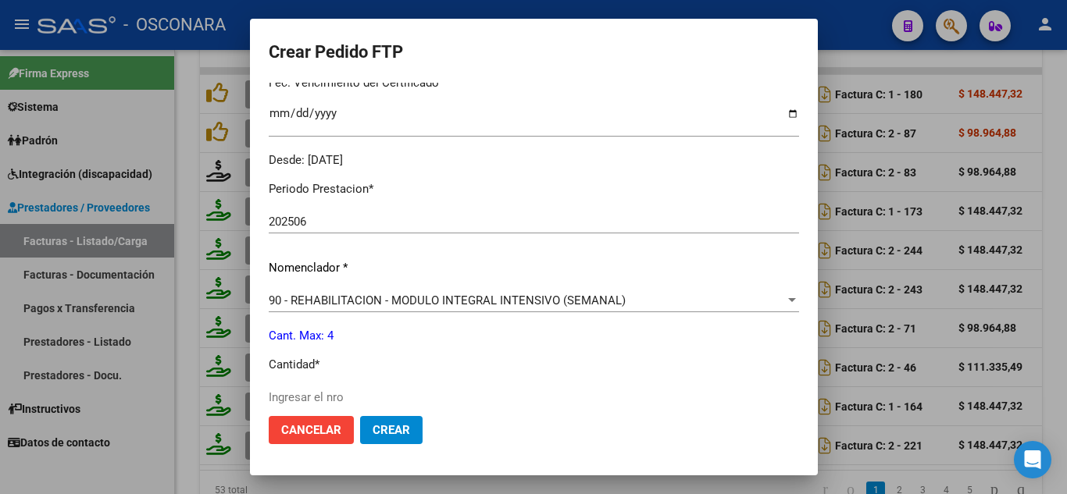
scroll to position [547, 0]
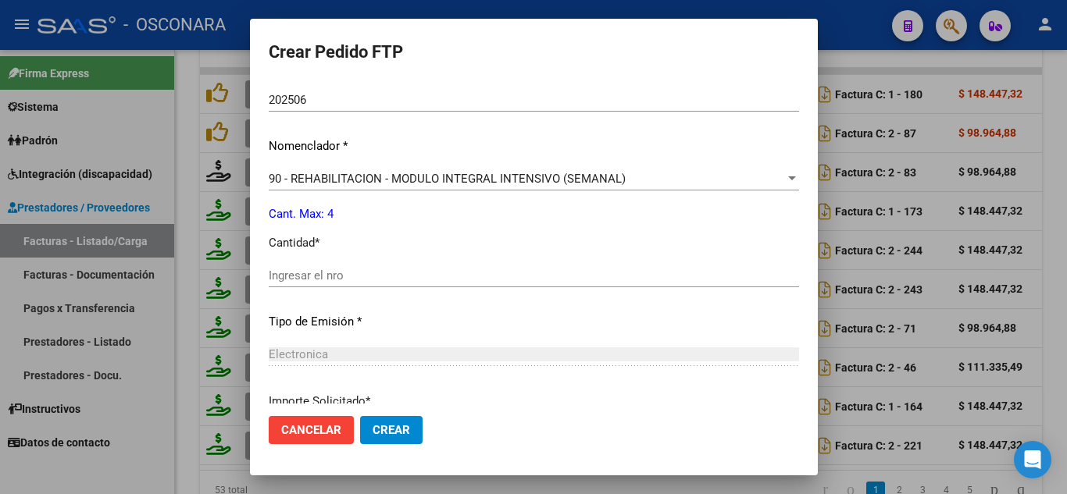
click at [337, 287] on div "Ingresar el nro" at bounding box center [534, 283] width 530 height 38
click at [337, 282] on div "Ingresar el nro" at bounding box center [534, 275] width 530 height 23
type input "4"
click at [408, 426] on span "Crear" at bounding box center [391, 430] width 37 height 14
